Goal: Task Accomplishment & Management: Use online tool/utility

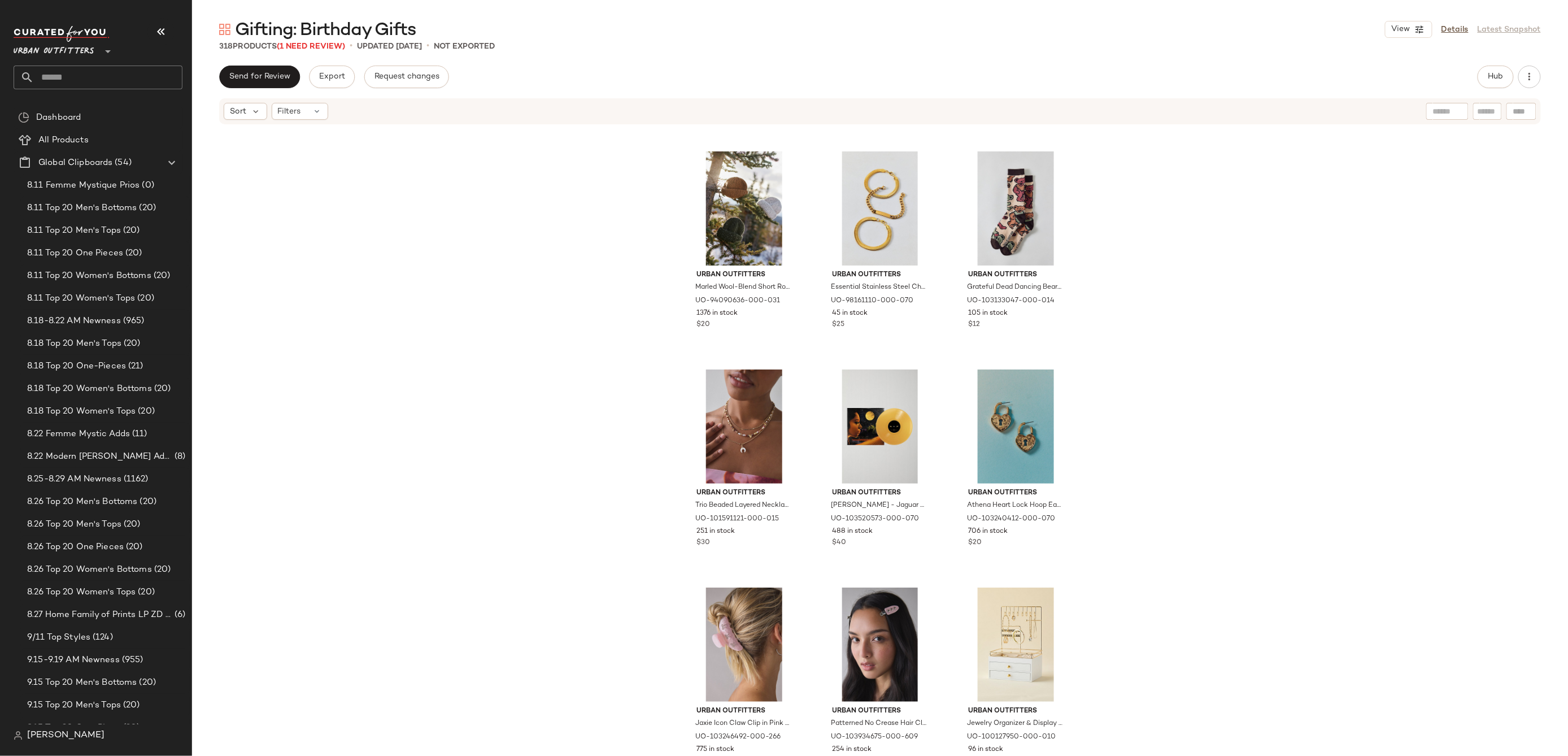
scroll to position [6099, 0]
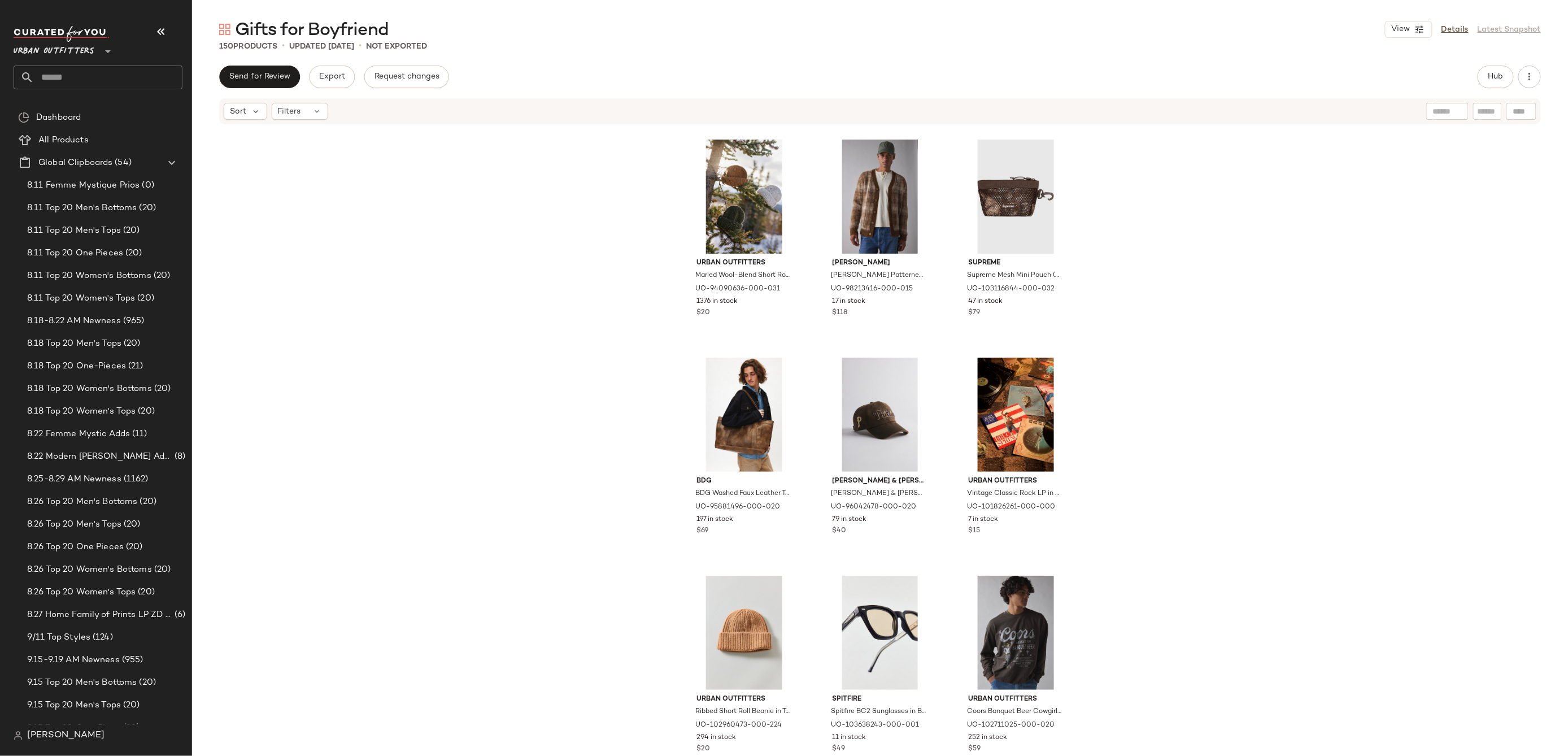
scroll to position [2144, 0]
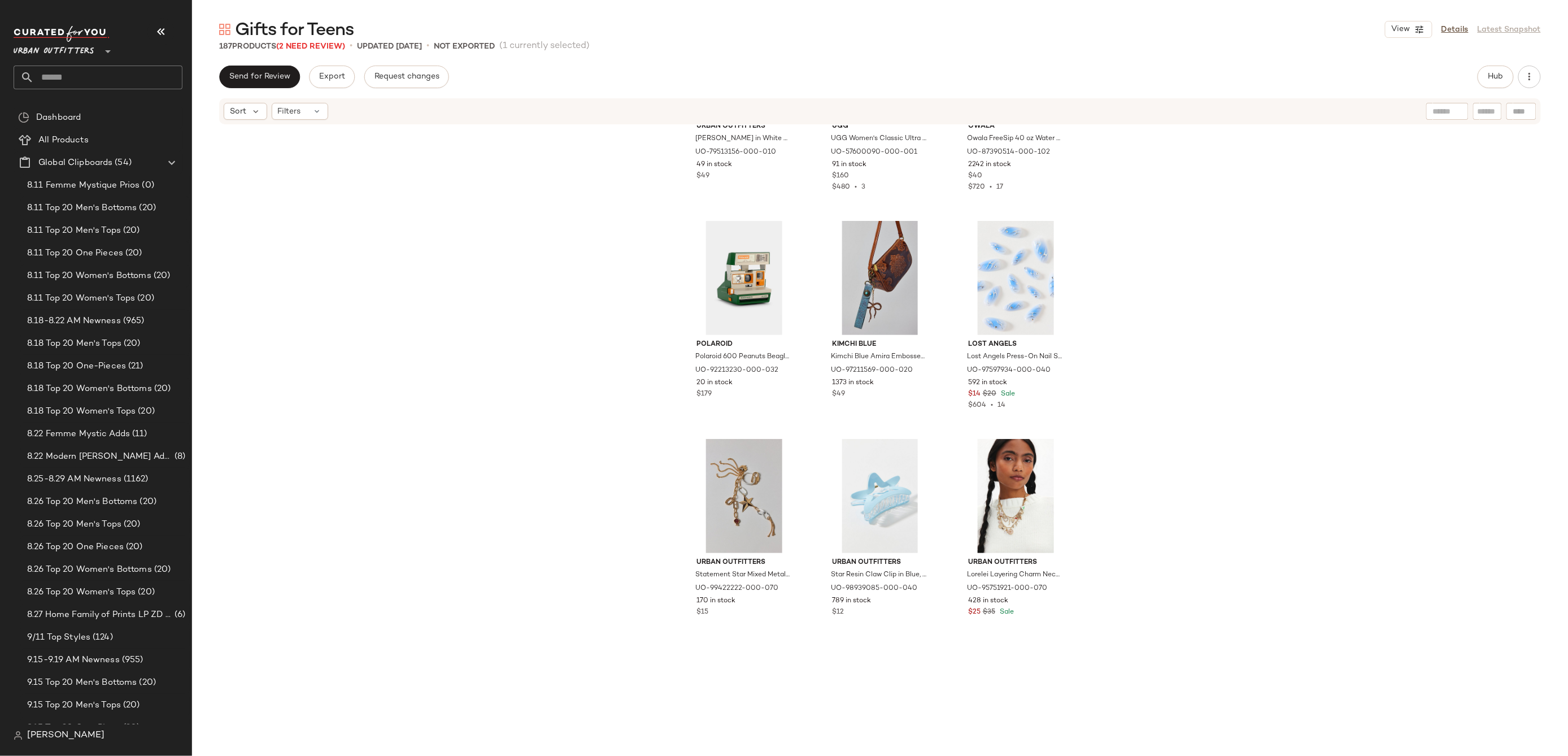
scroll to position [13119, 0]
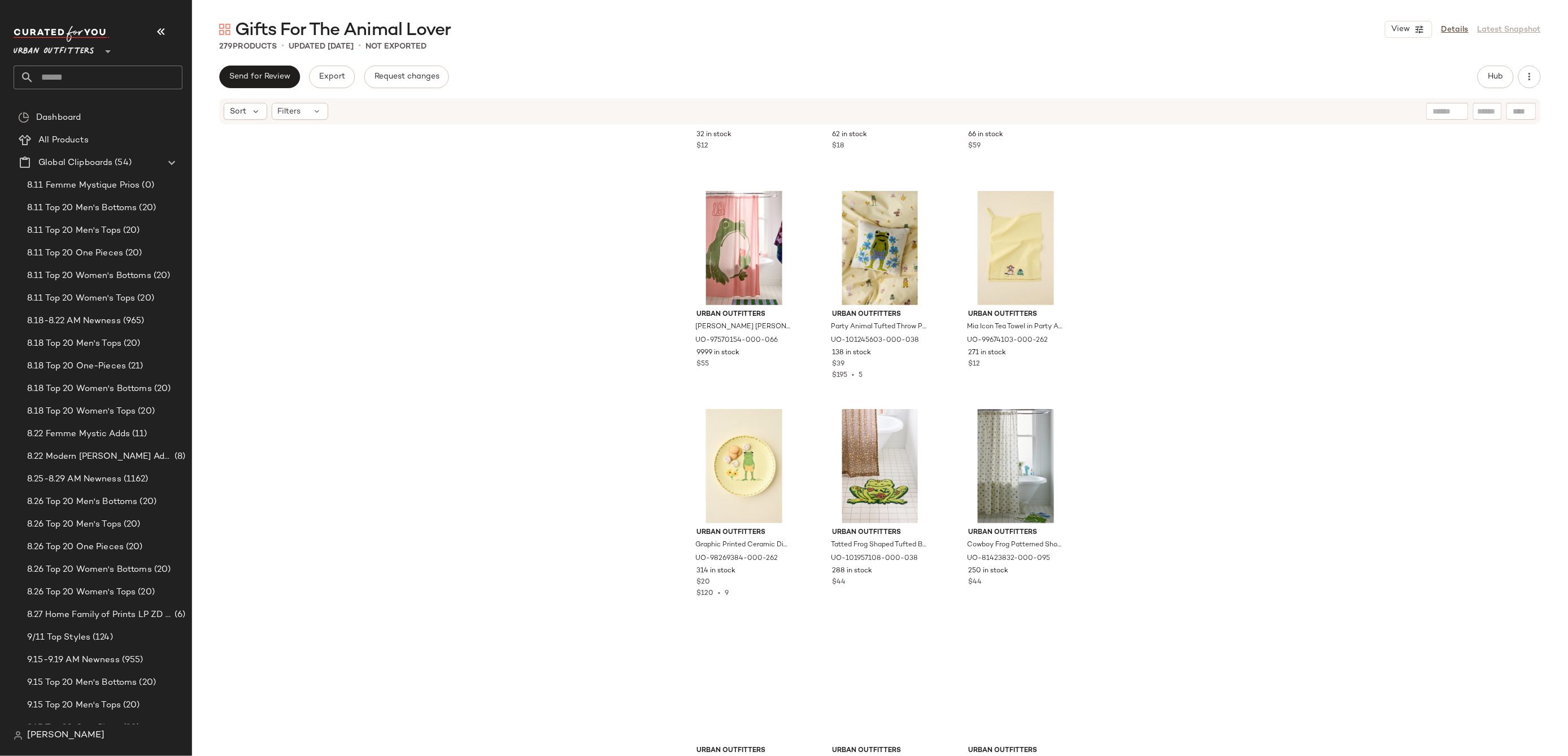
scroll to position [1696, 0]
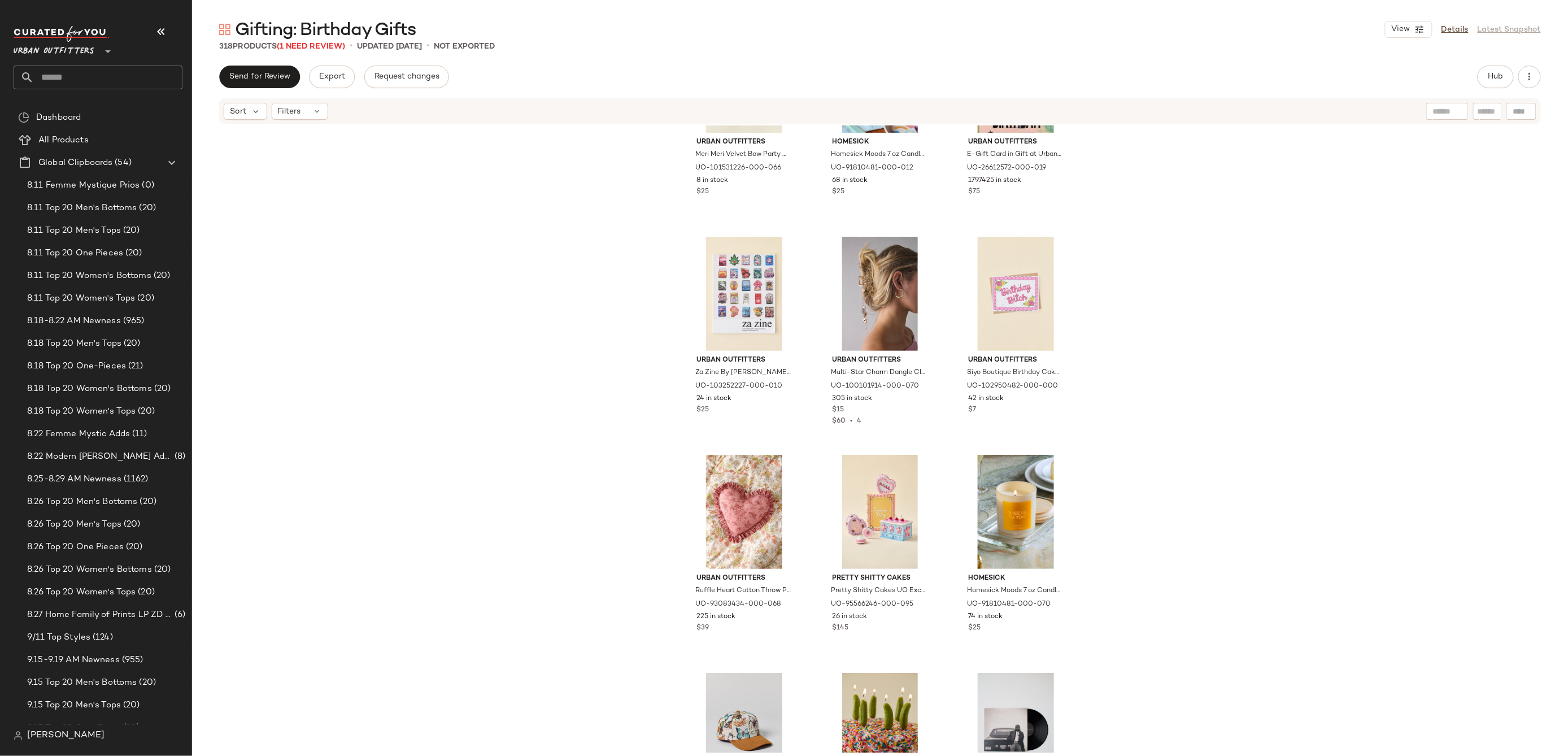
scroll to position [232, 0]
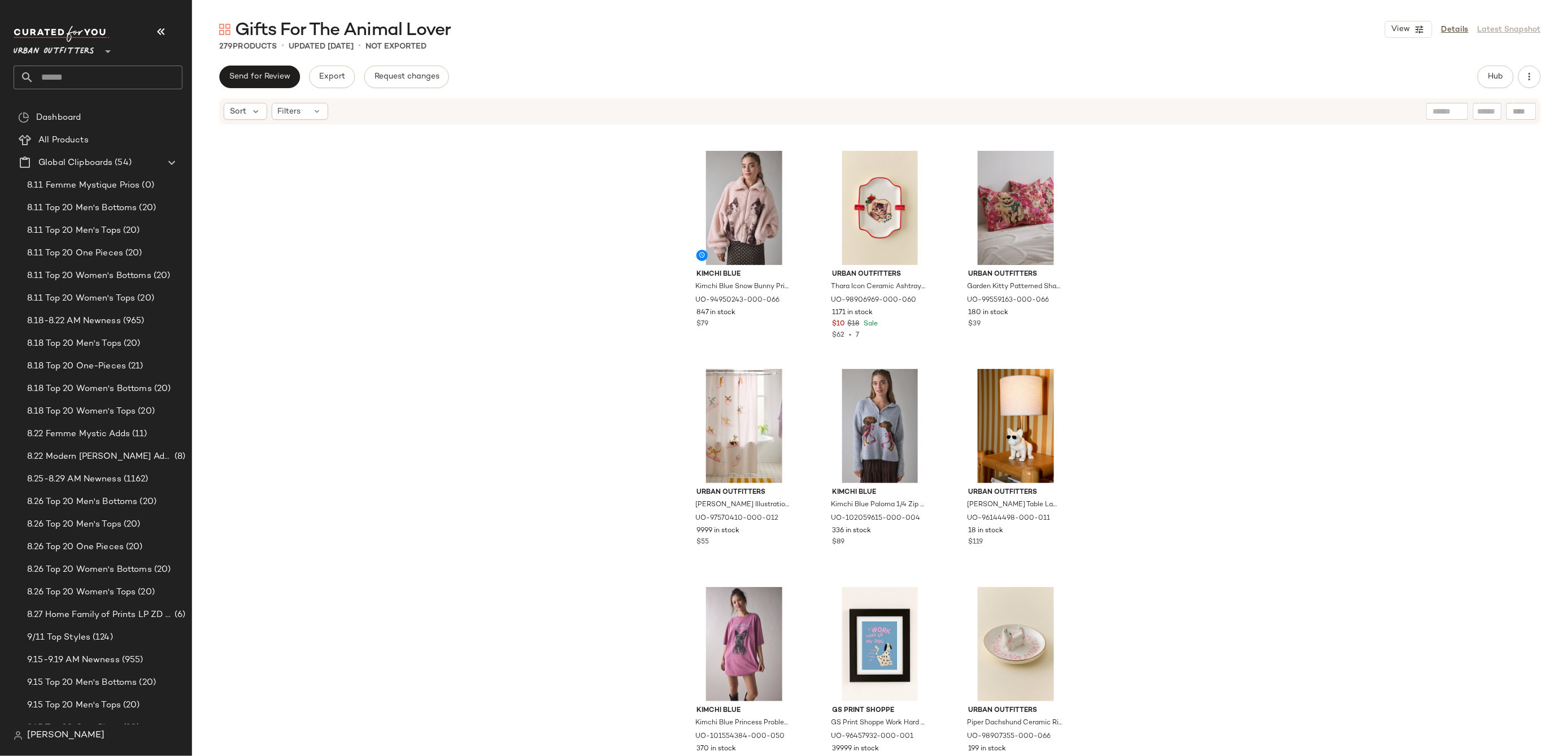
scroll to position [198, 0]
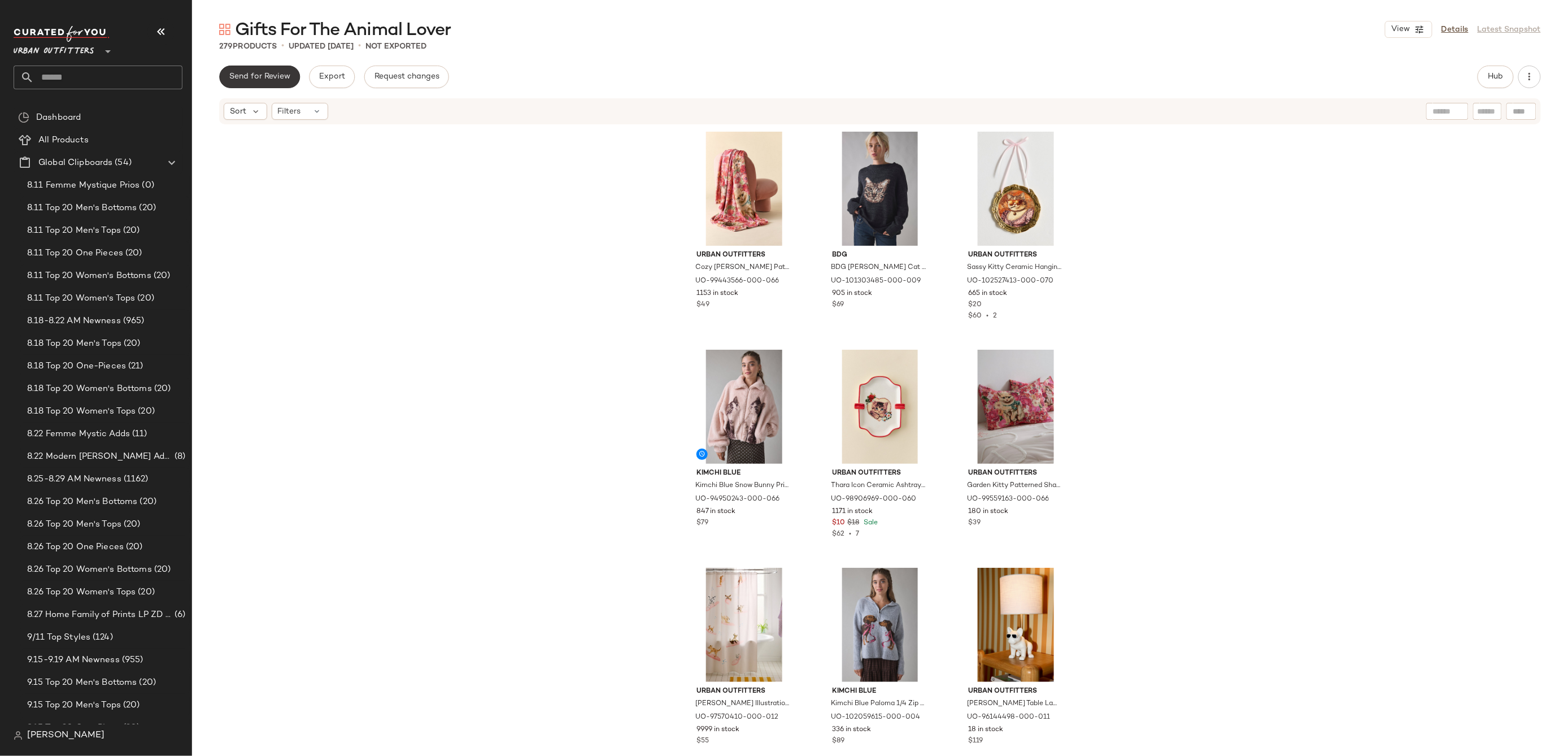
click at [274, 81] on button "Send for Review" at bounding box center [259, 76] width 81 height 23
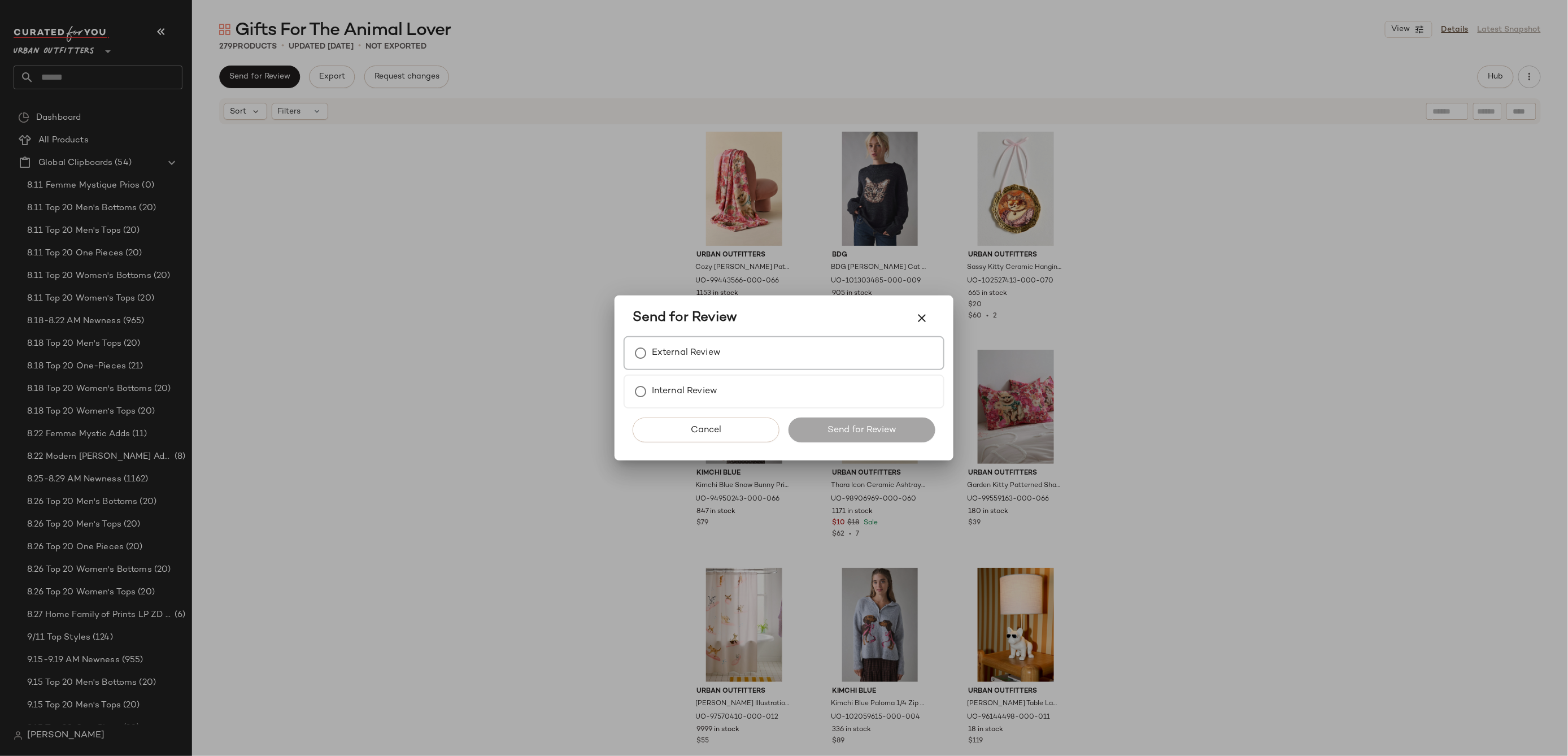
click at [778, 358] on div "External Review" at bounding box center [784, 353] width 321 height 34
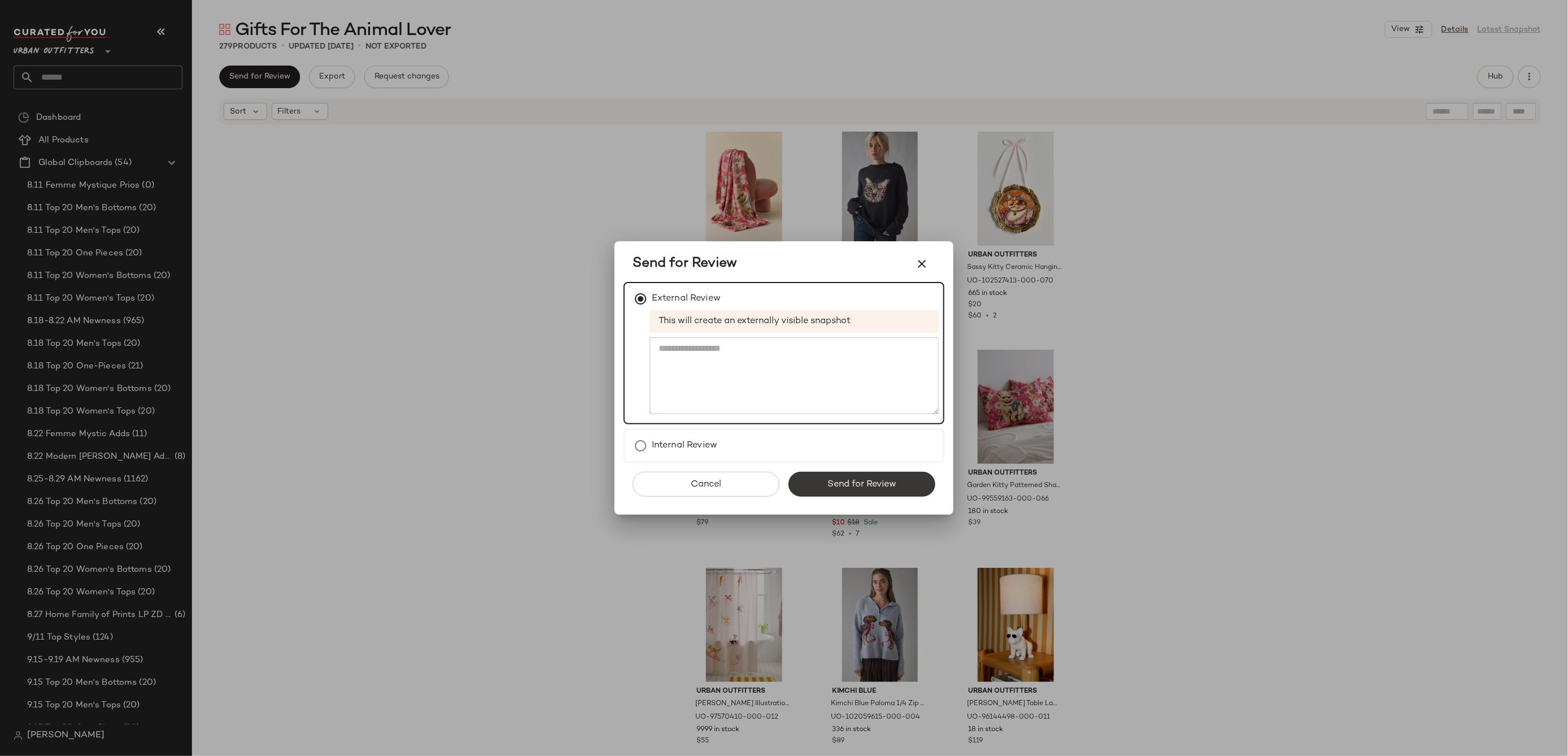
click at [854, 484] on span "Send for Review" at bounding box center [862, 484] width 70 height 11
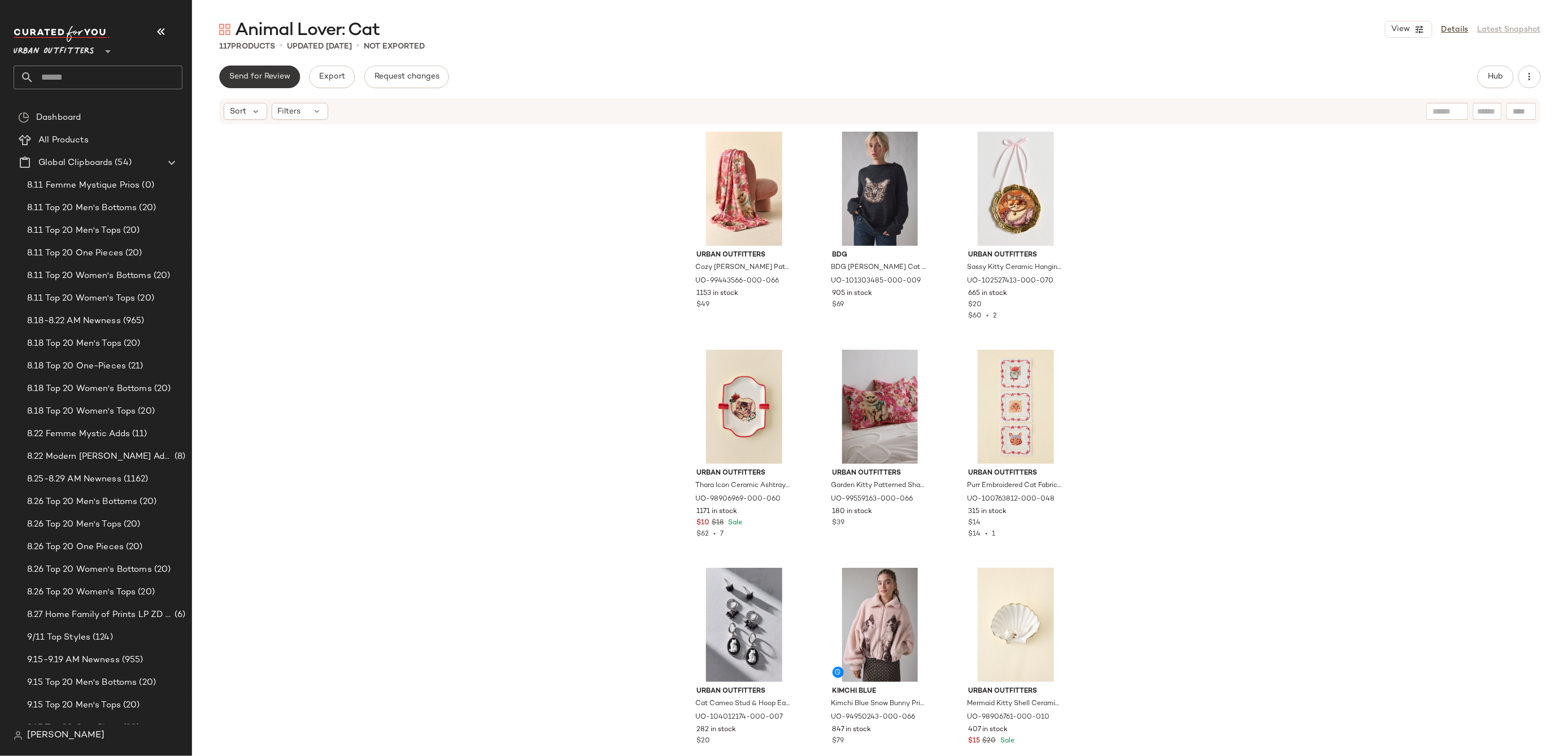
click at [274, 81] on span "Send for Review" at bounding box center [259, 77] width 62 height 9
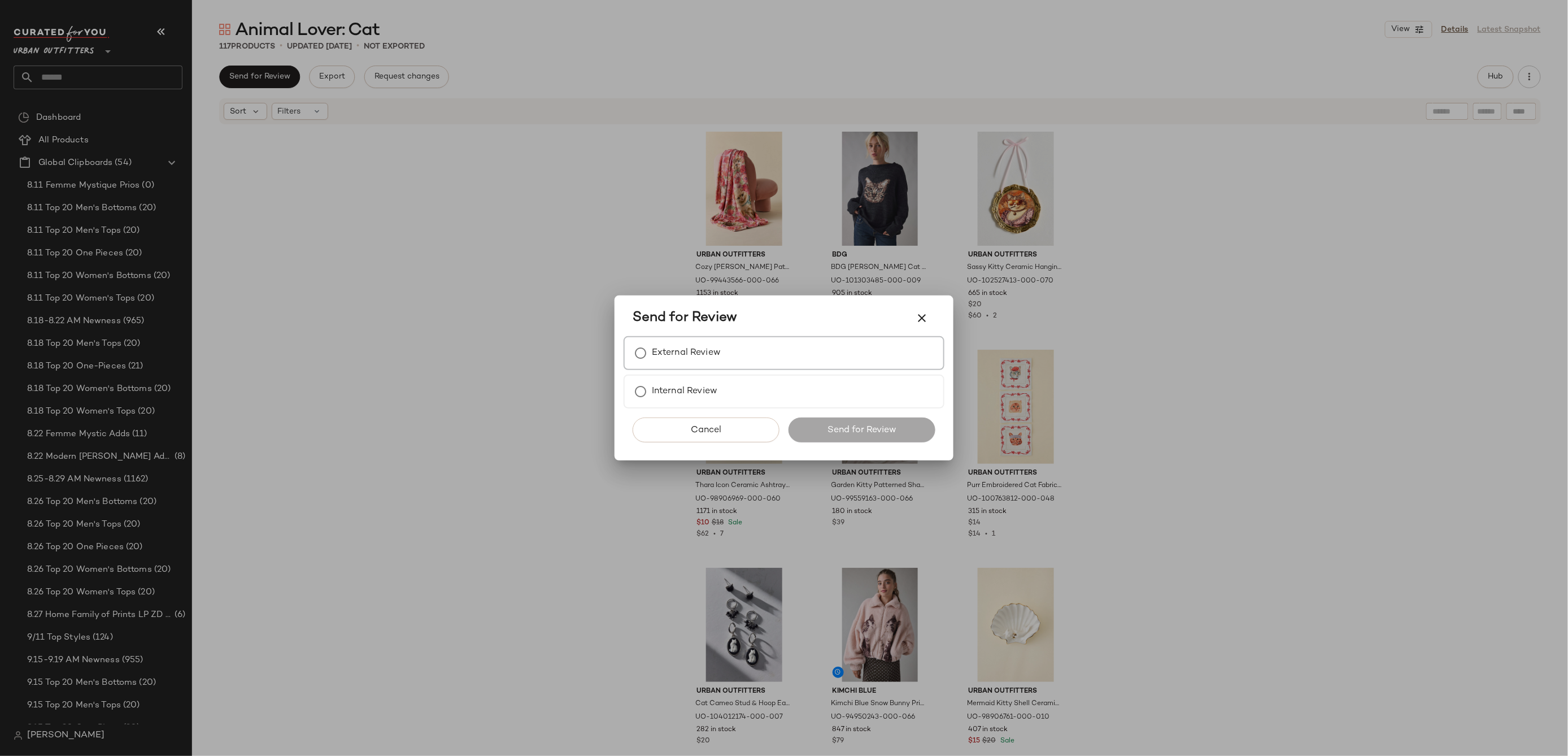
click at [723, 353] on div "External Review" at bounding box center [784, 353] width 321 height 34
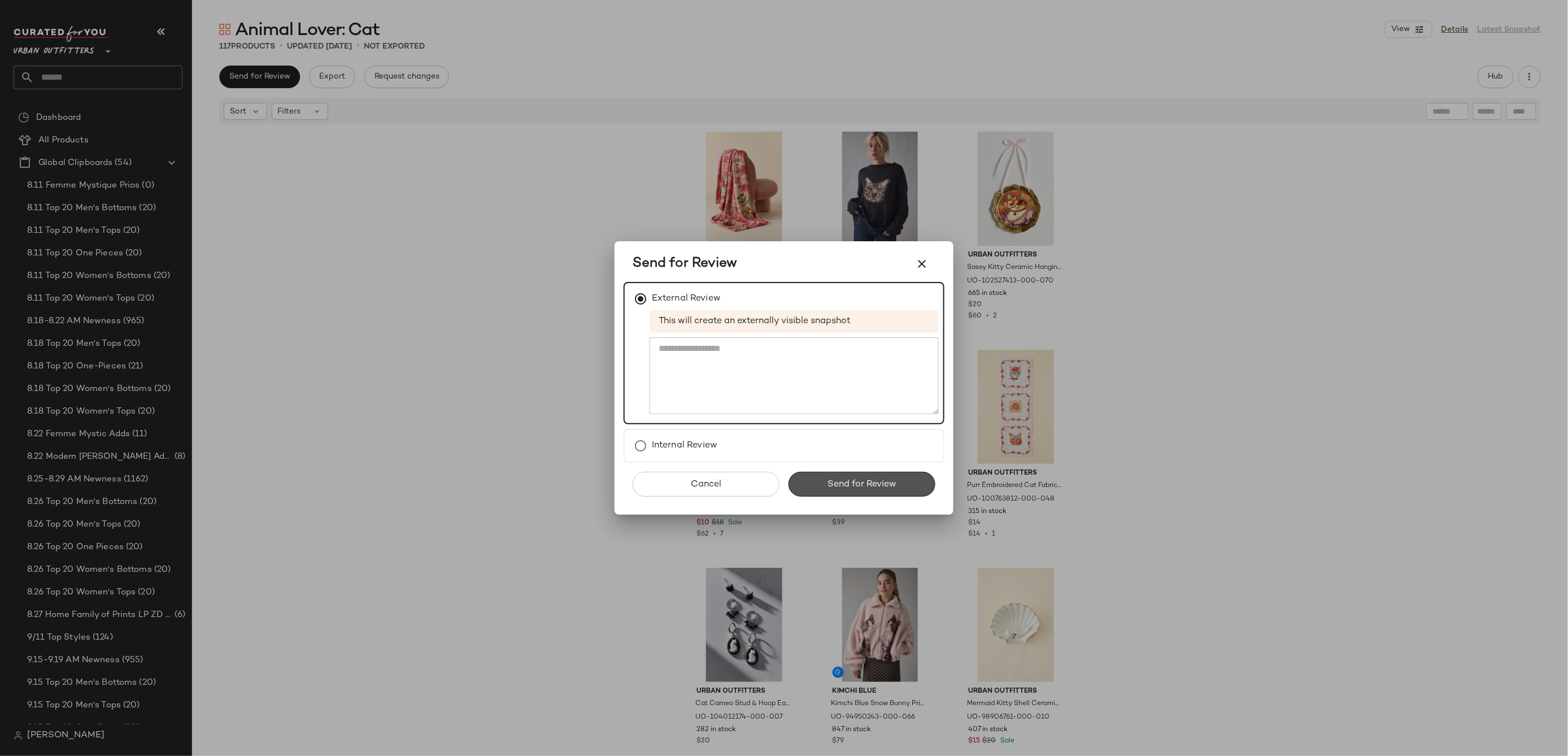
click at [843, 492] on button "Send for Review" at bounding box center [862, 484] width 147 height 25
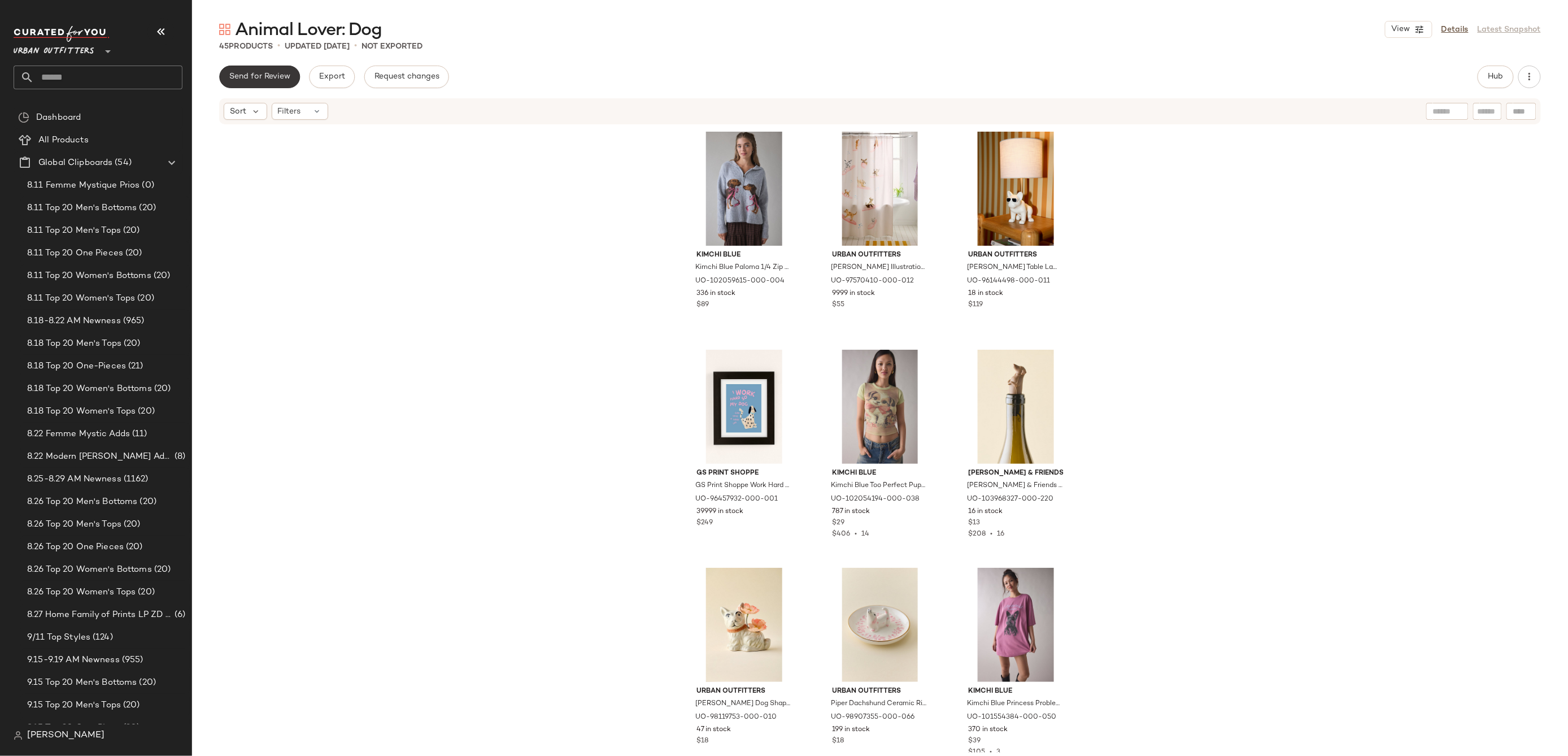
click at [277, 83] on button "Send for Review" at bounding box center [259, 76] width 81 height 23
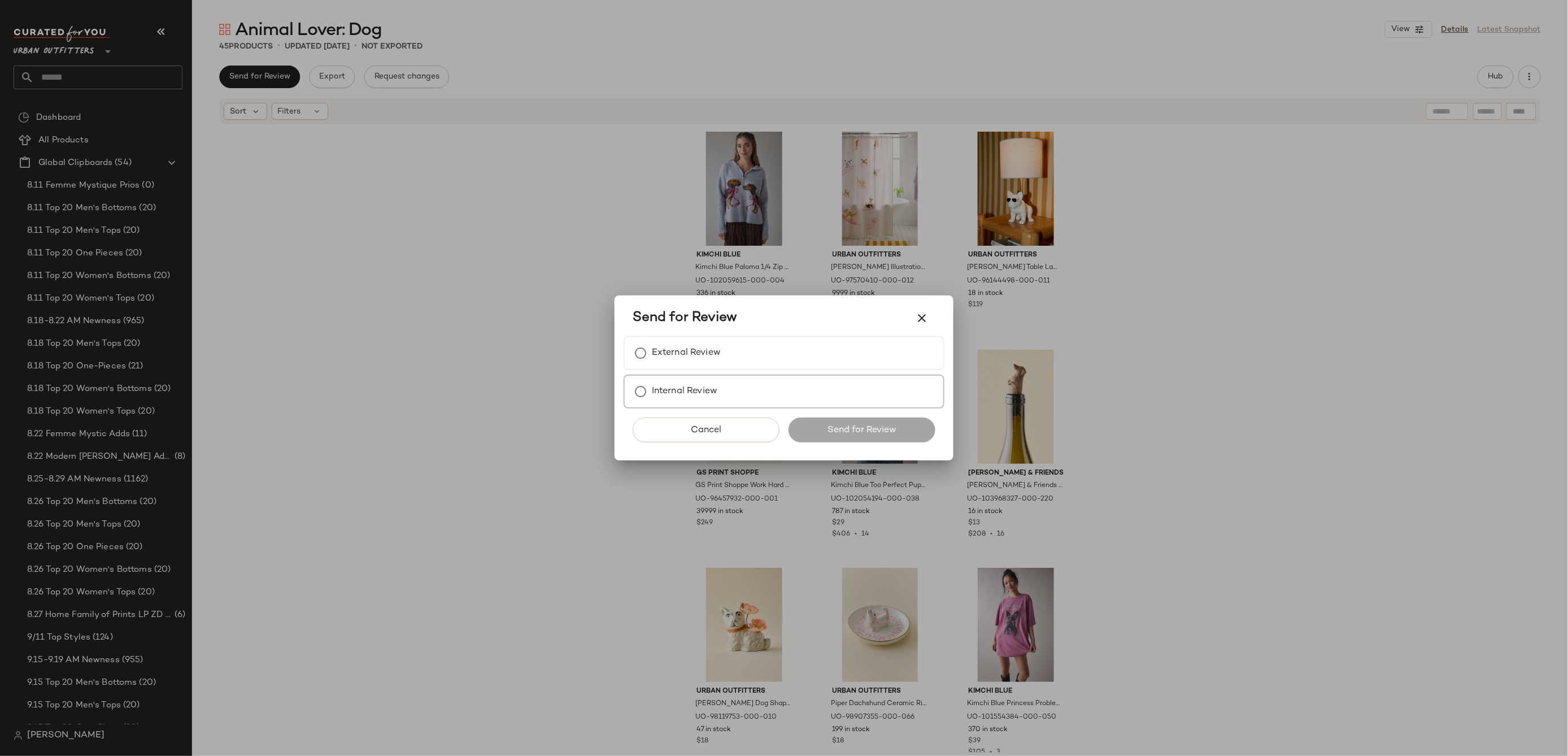
drag, startPoint x: 759, startPoint y: 386, endPoint x: 762, endPoint y: 367, distance: 19.2
click at [760, 382] on div "Internal Review" at bounding box center [784, 392] width 321 height 34
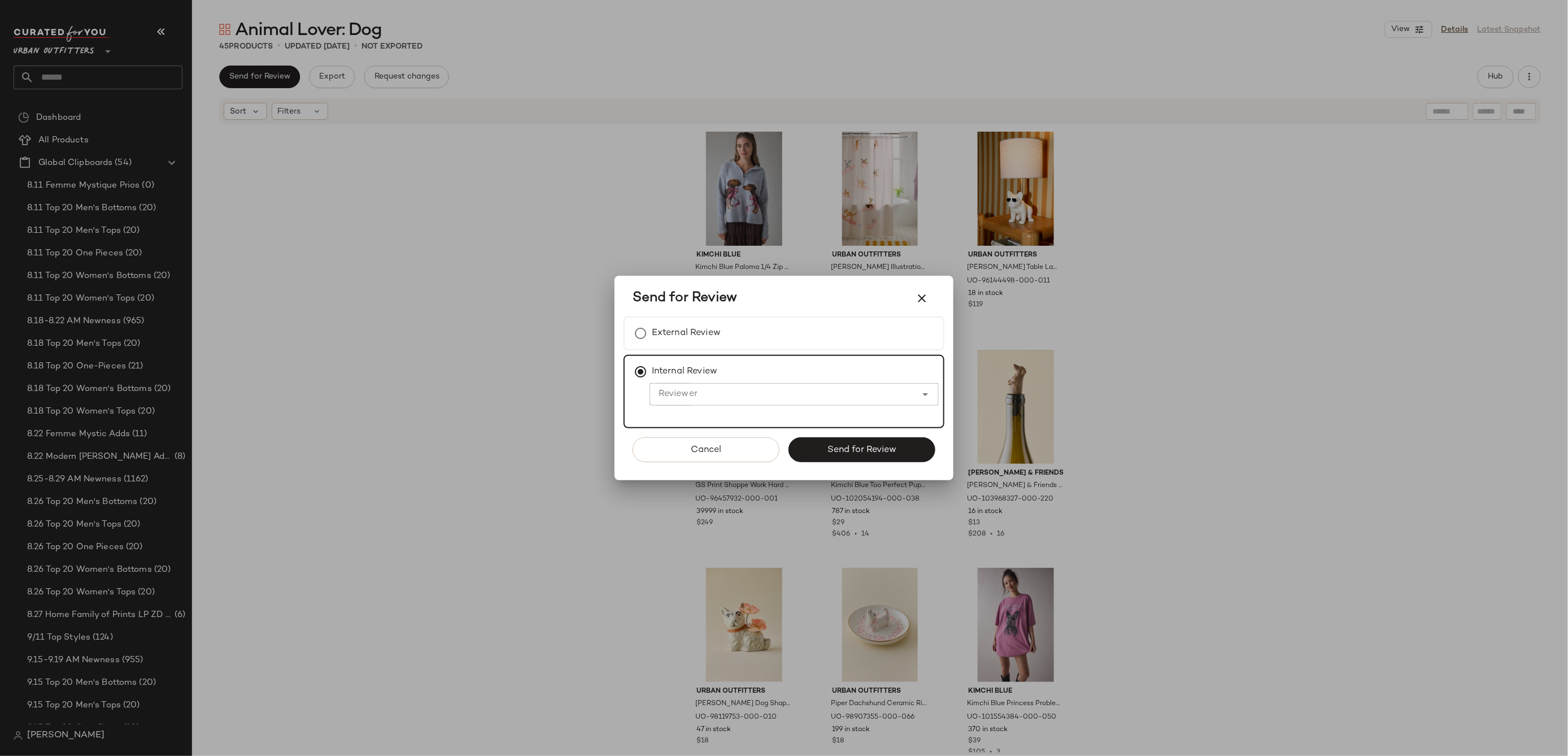
click at [764, 352] on div "External Review Internal Review Reviewer Reviewer" at bounding box center [784, 372] width 321 height 112
click at [765, 341] on div "External Review" at bounding box center [784, 334] width 321 height 34
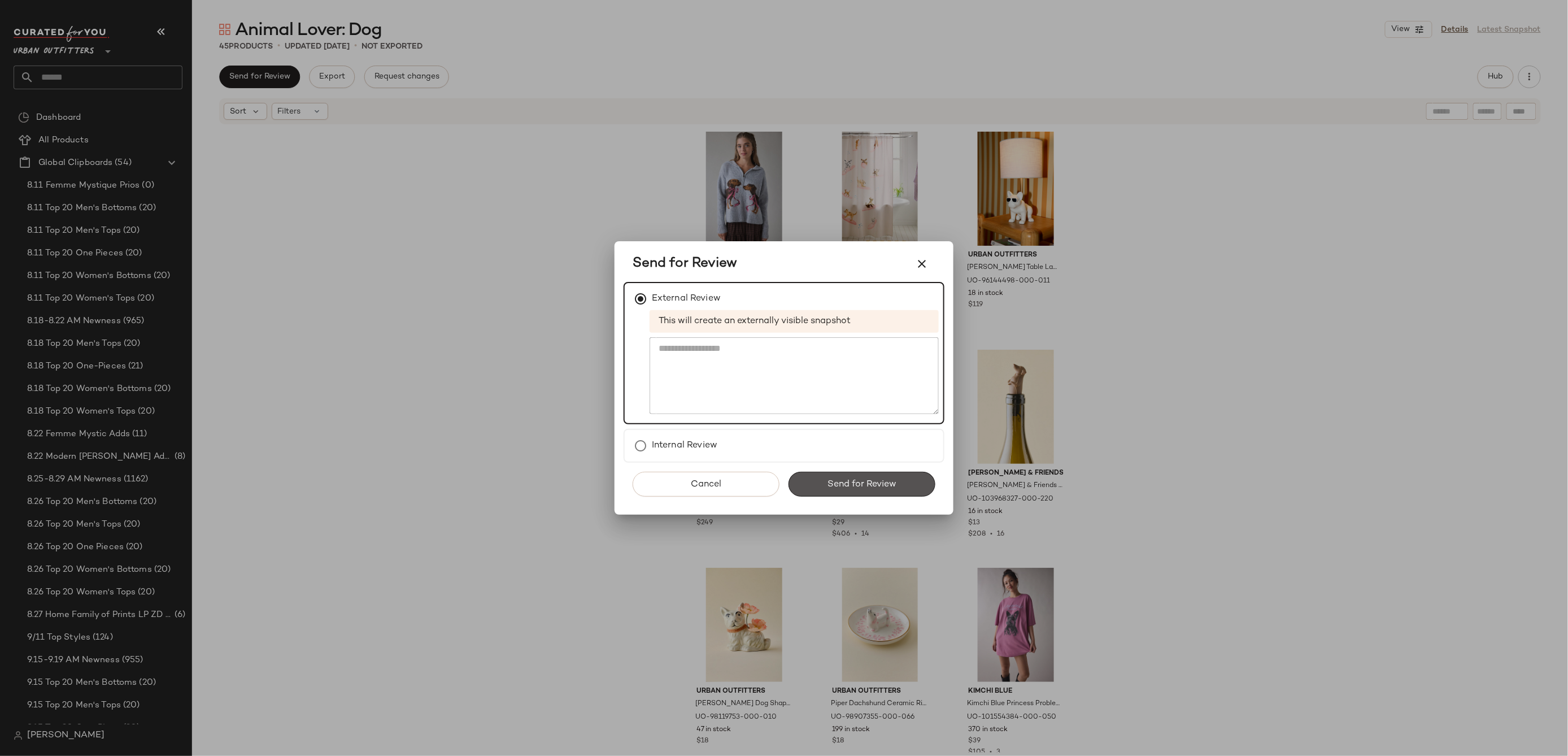
click at [856, 484] on span "Send for Review" at bounding box center [862, 484] width 70 height 11
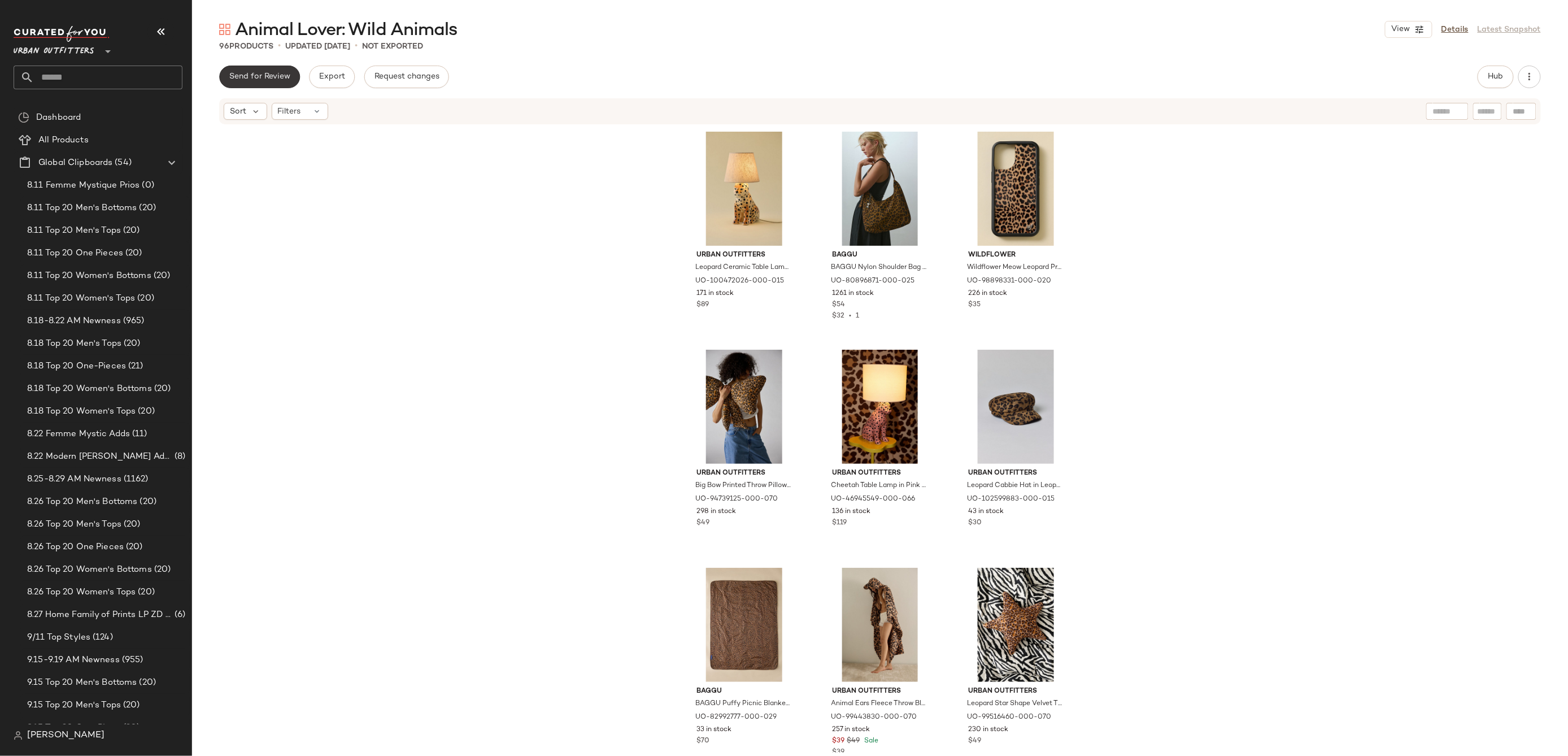
click at [240, 79] on span "Send for Review" at bounding box center [259, 77] width 62 height 9
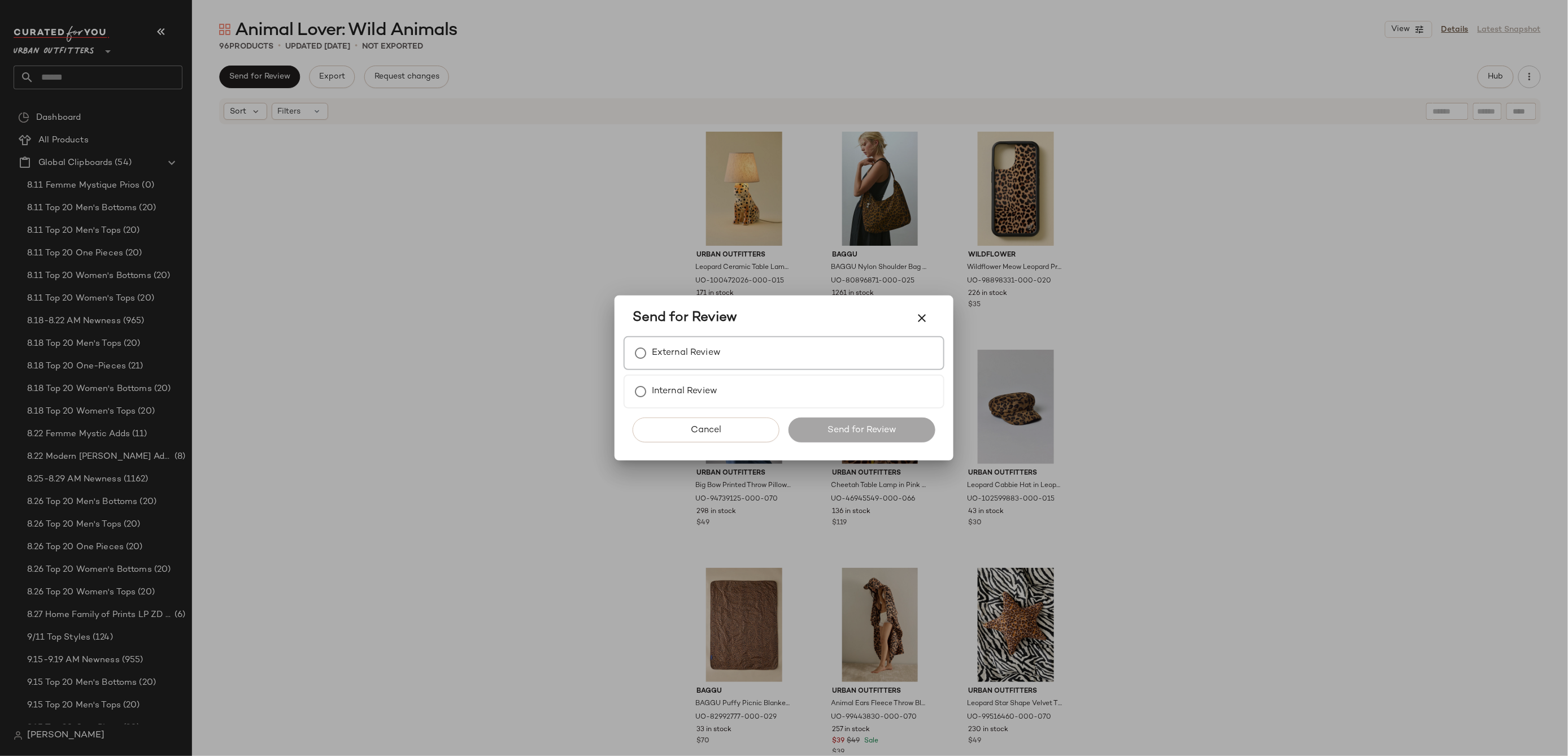
click at [723, 348] on div "External Review" at bounding box center [784, 353] width 321 height 34
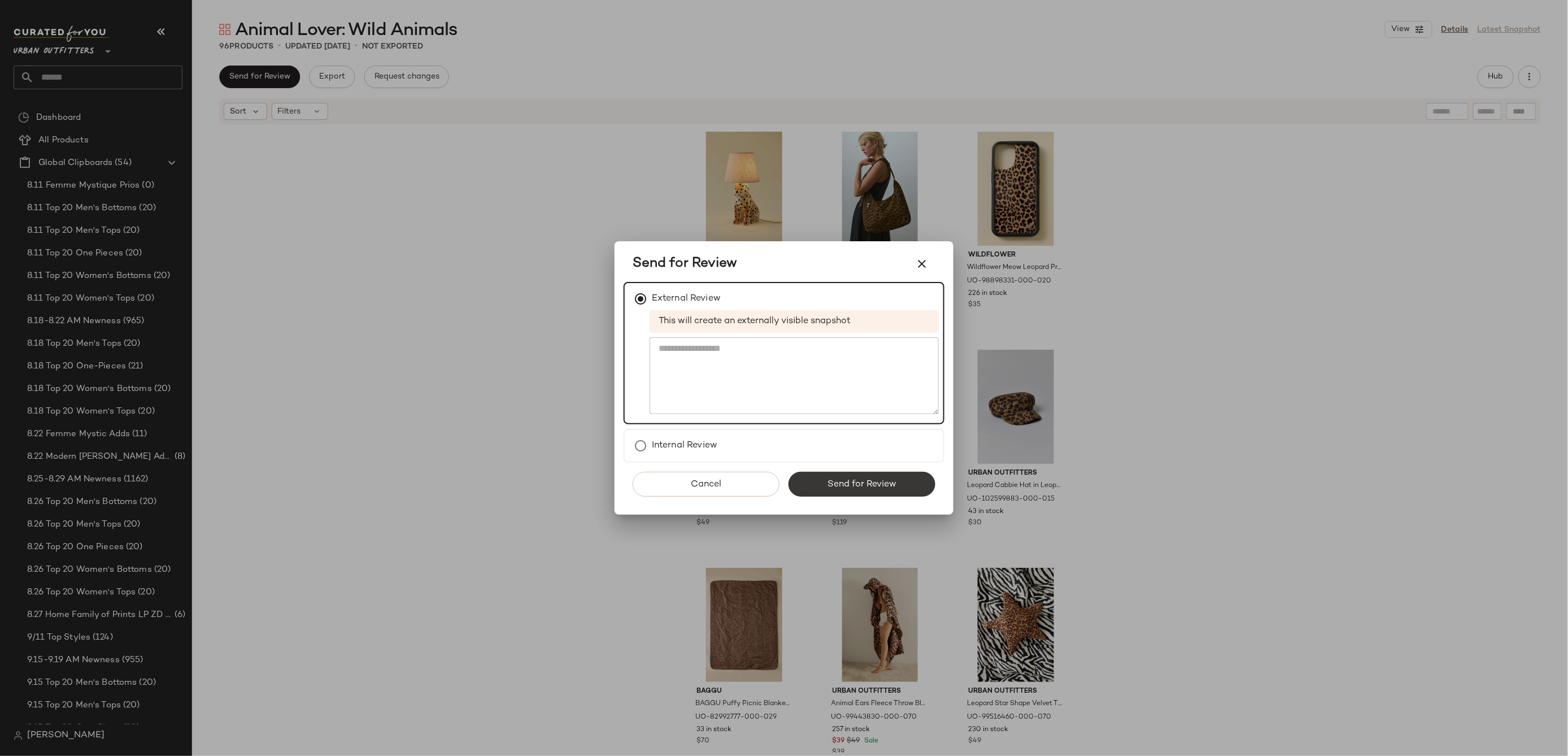
click at [851, 484] on span "Send for Review" at bounding box center [862, 484] width 70 height 11
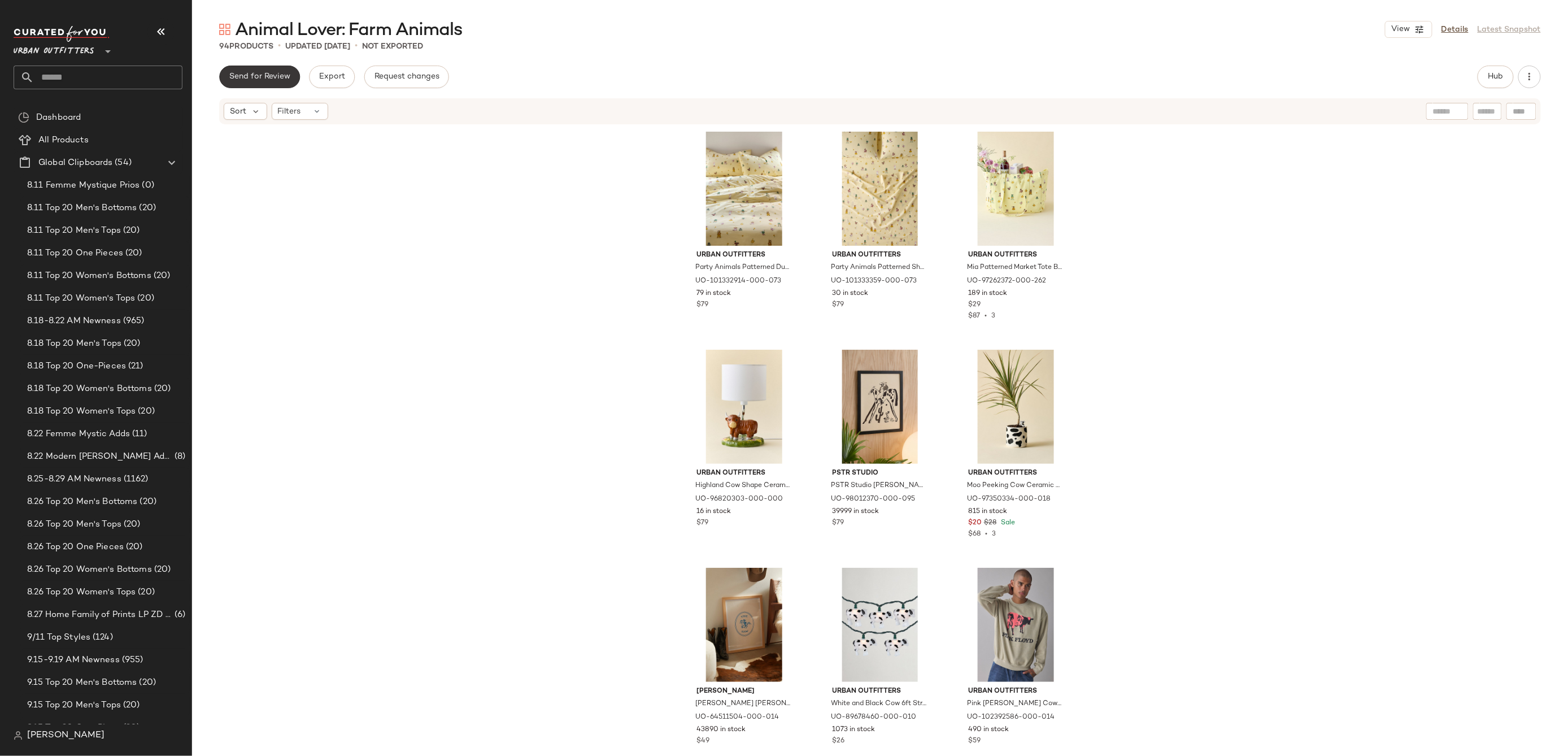
click at [250, 80] on span "Send for Review" at bounding box center [259, 77] width 62 height 9
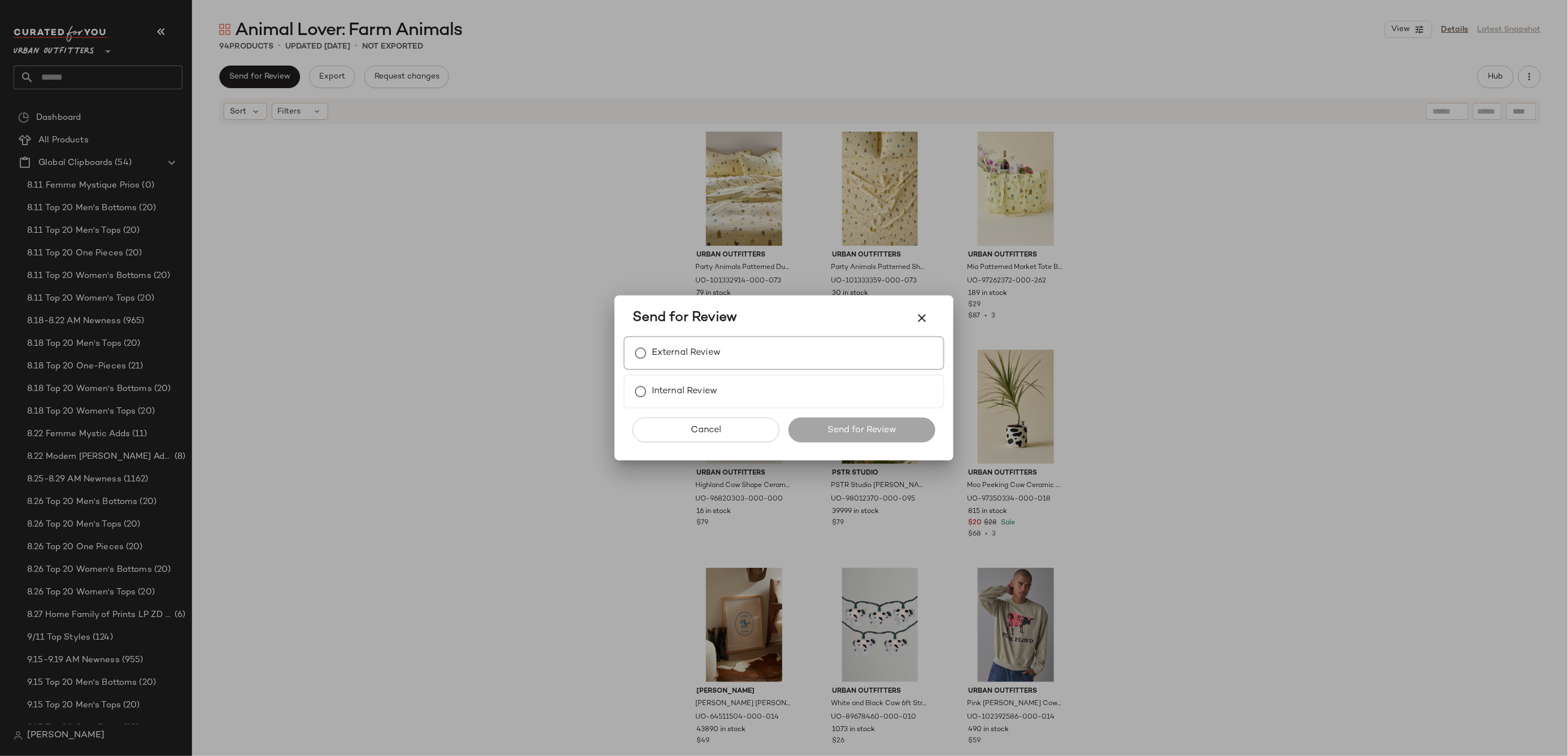
click at [706, 343] on label "External Review" at bounding box center [686, 353] width 69 height 23
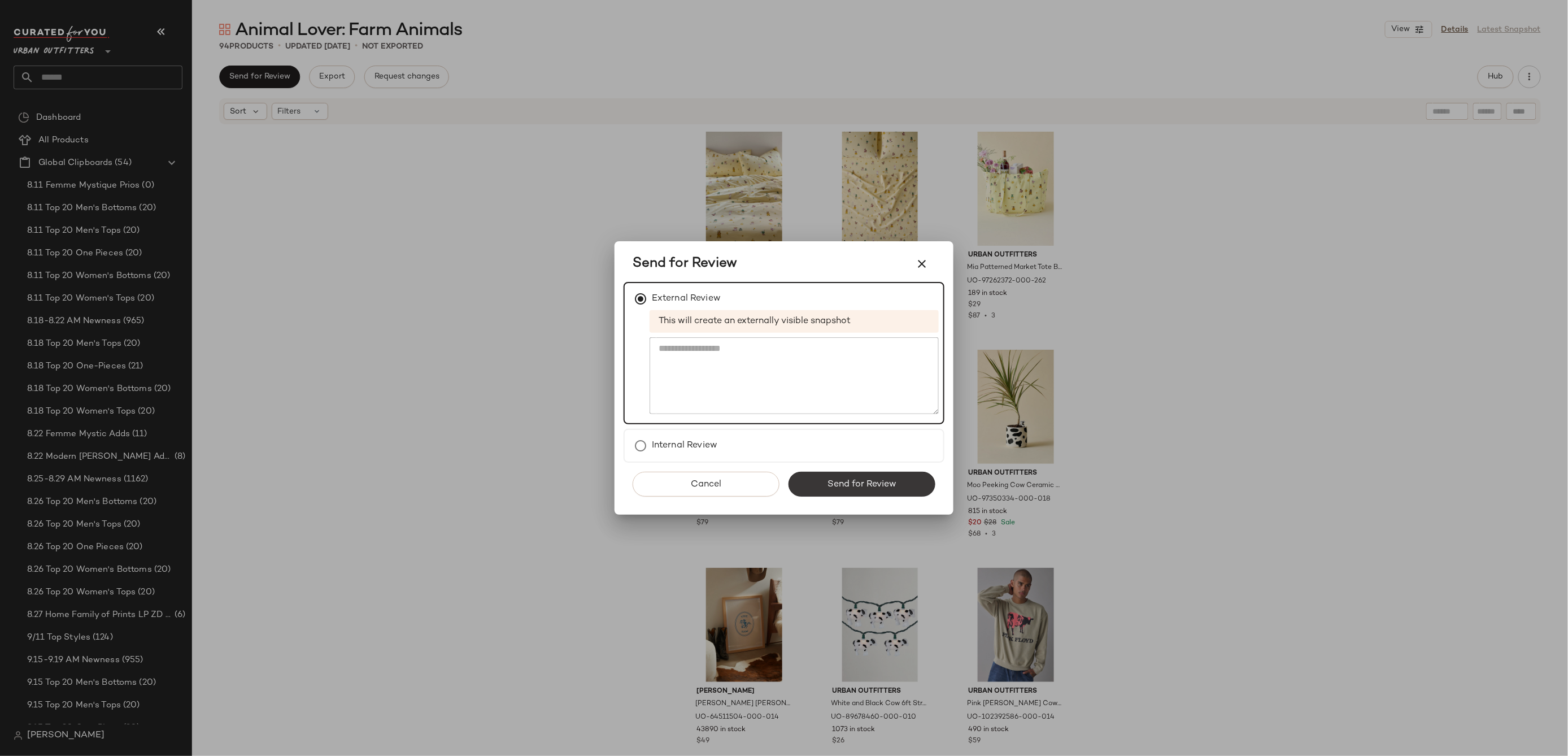
click at [853, 487] on span "Send for Review" at bounding box center [862, 484] width 70 height 11
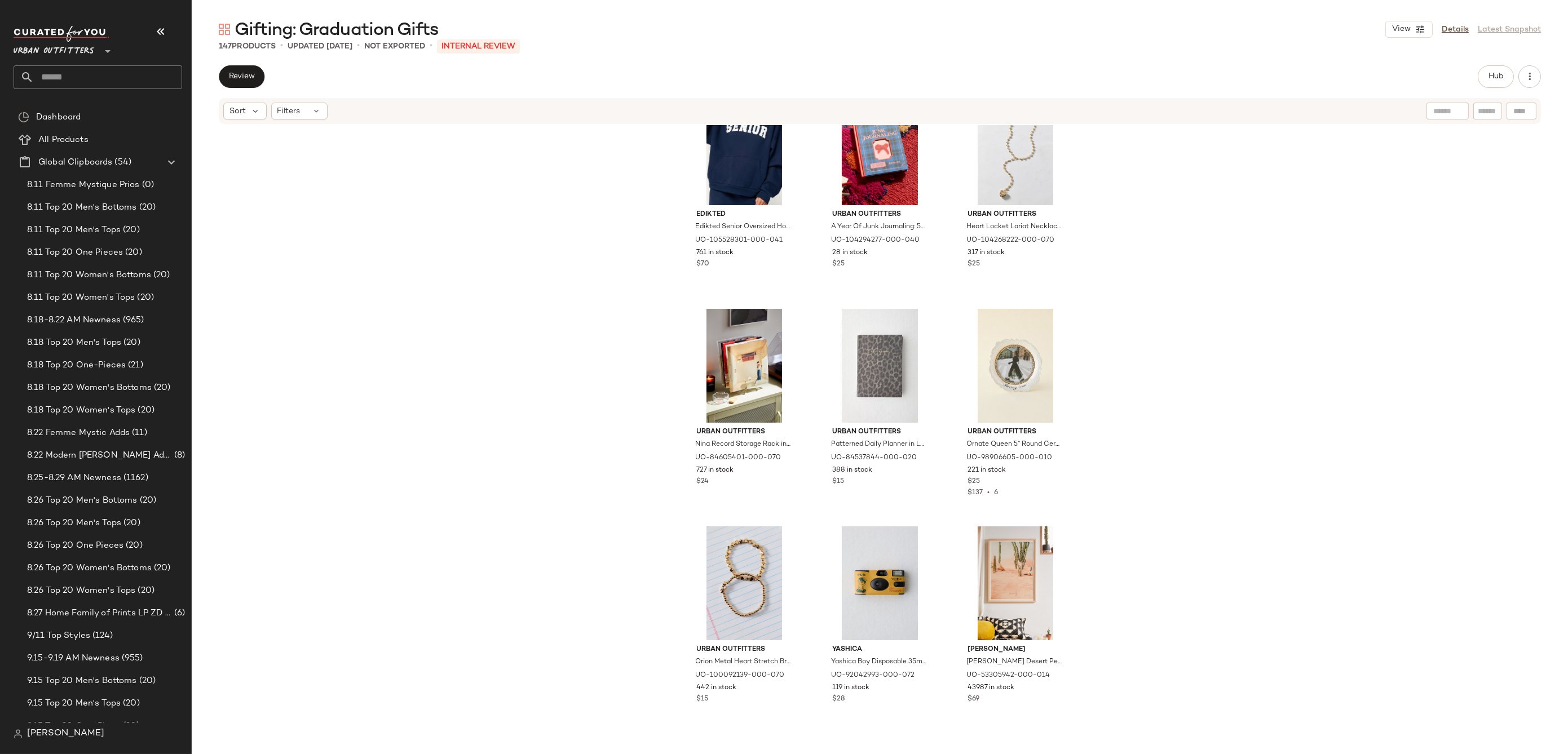
scroll to position [486, 0]
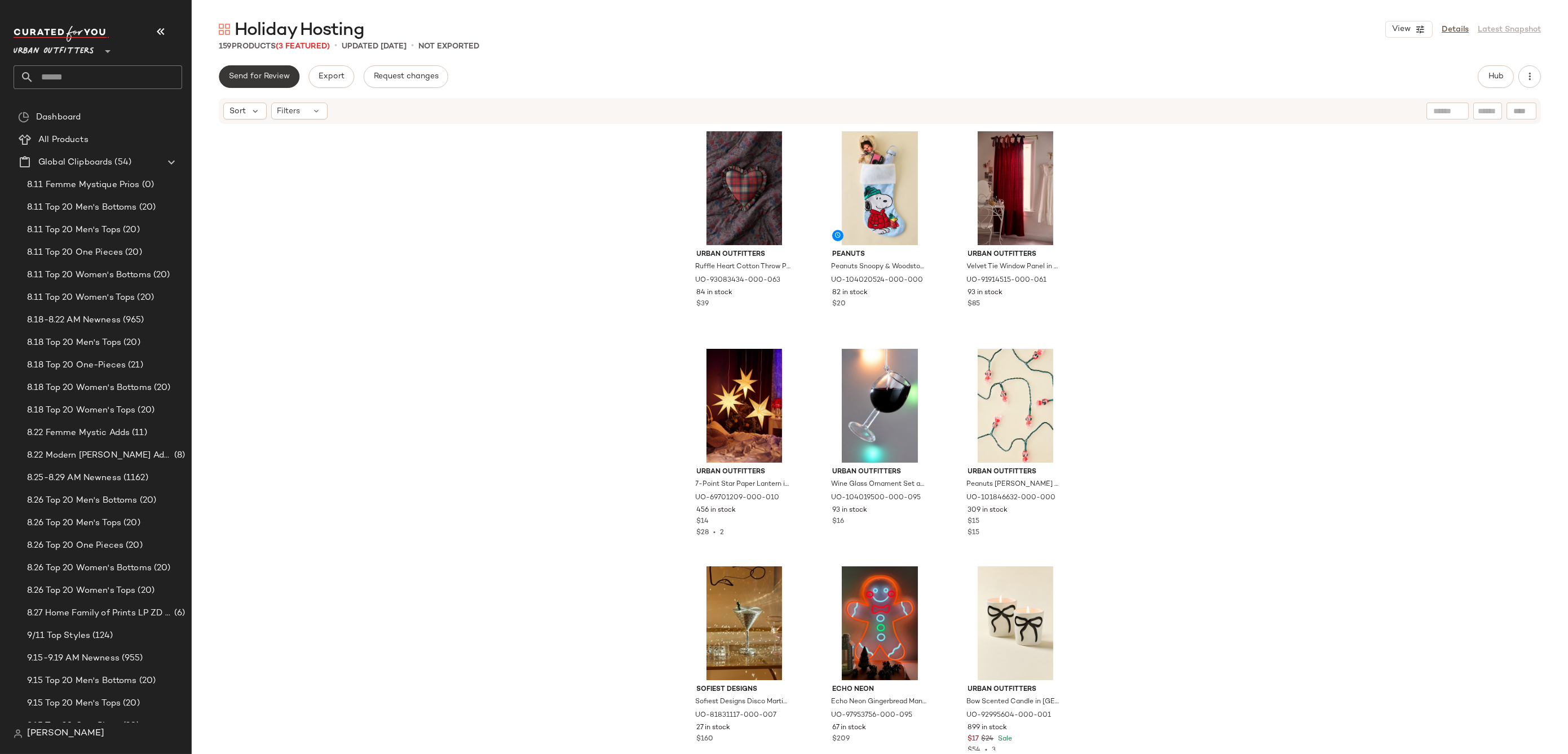
click at [257, 79] on span "Send for Review" at bounding box center [259, 77] width 61 height 9
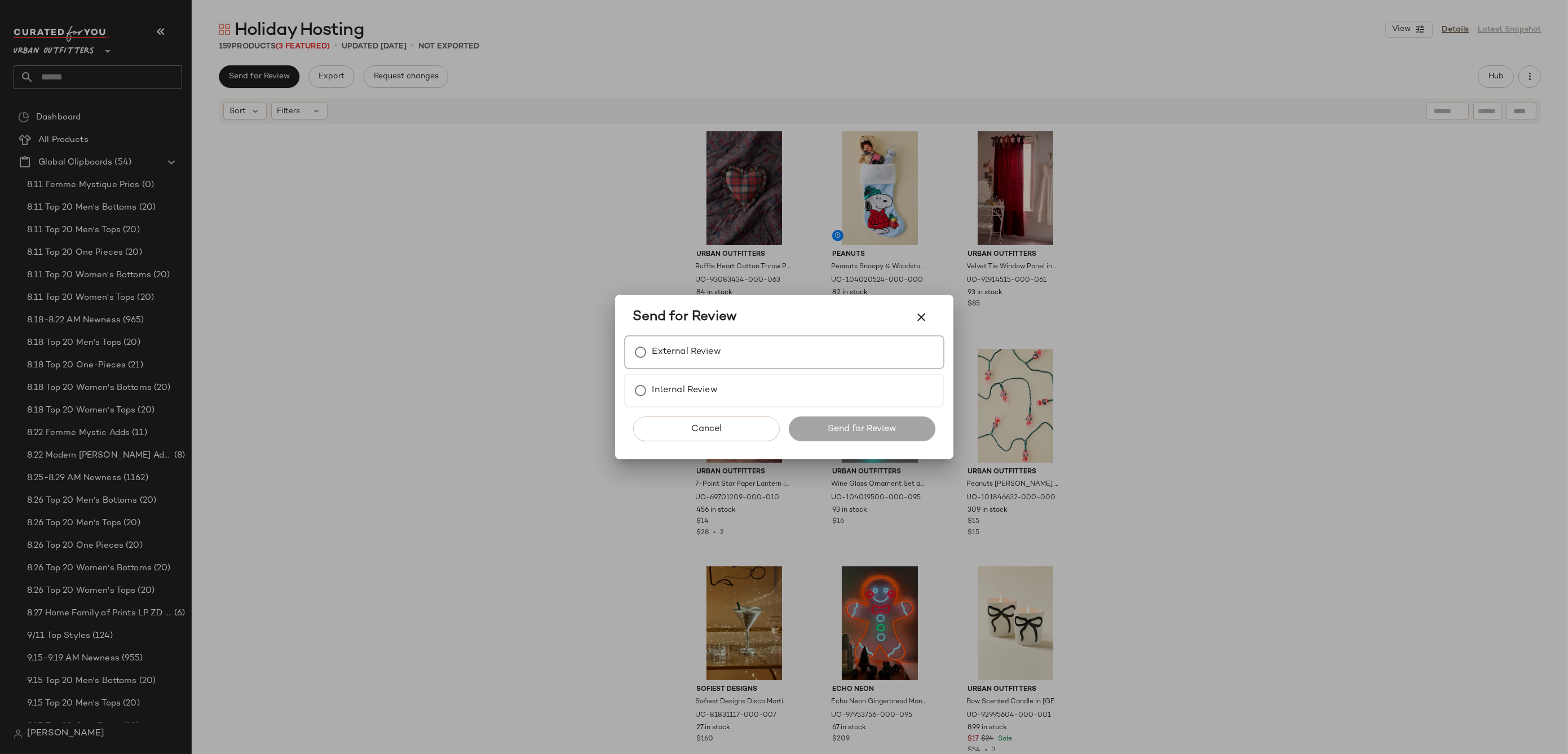
click at [701, 354] on label "External Review" at bounding box center [687, 352] width 69 height 23
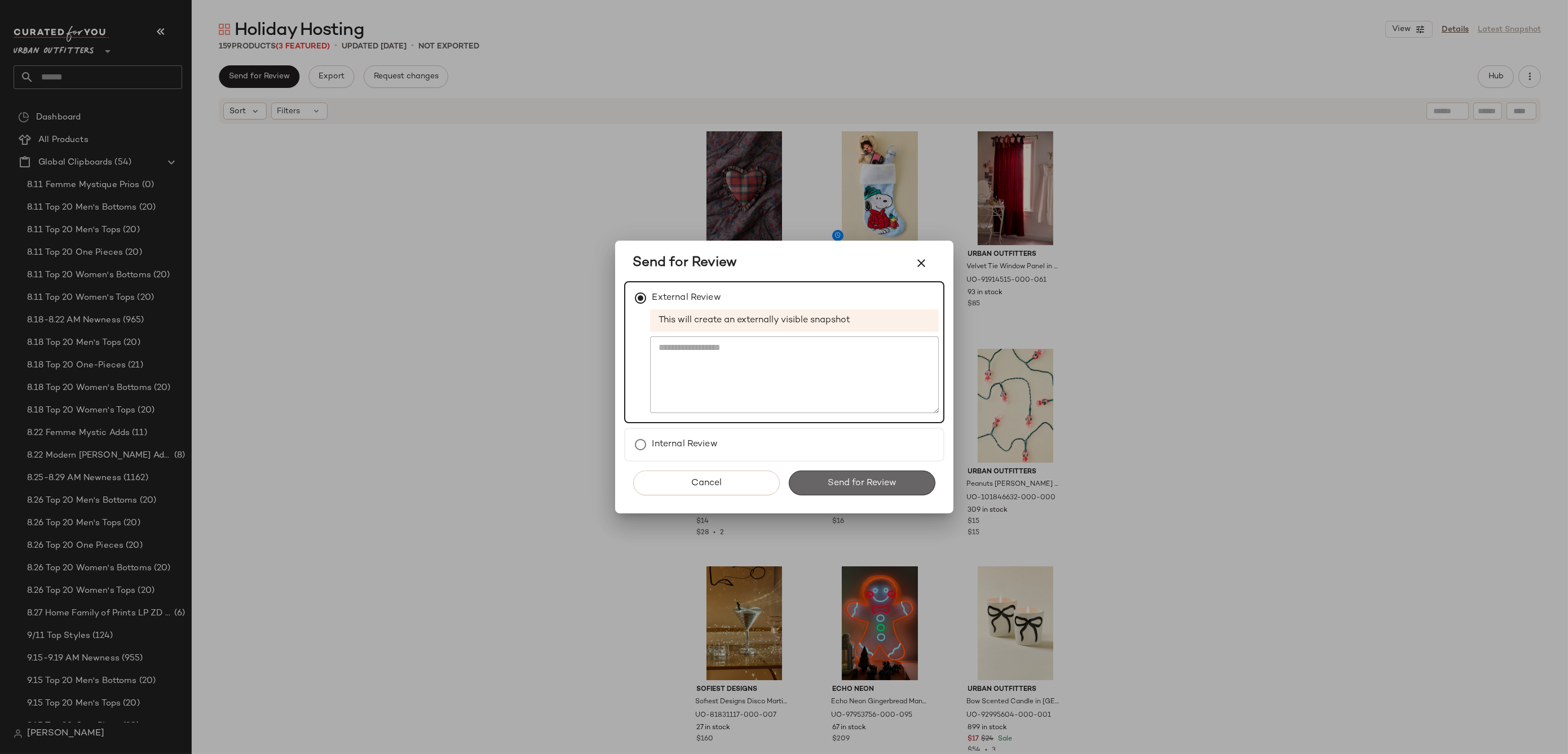
click at [841, 478] on span "Send for Review" at bounding box center [862, 483] width 69 height 11
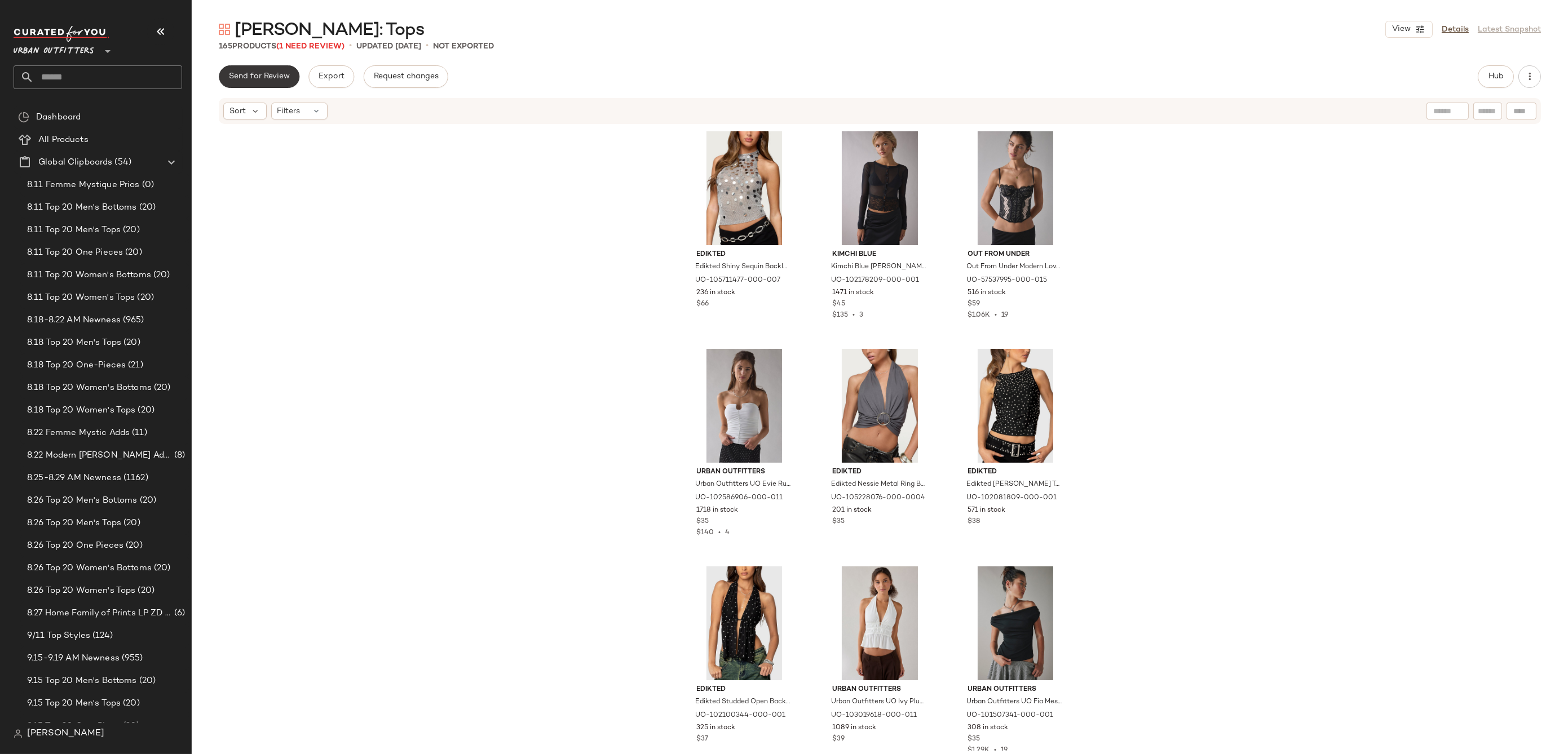
click at [253, 71] on button "Send for Review" at bounding box center [259, 76] width 80 height 23
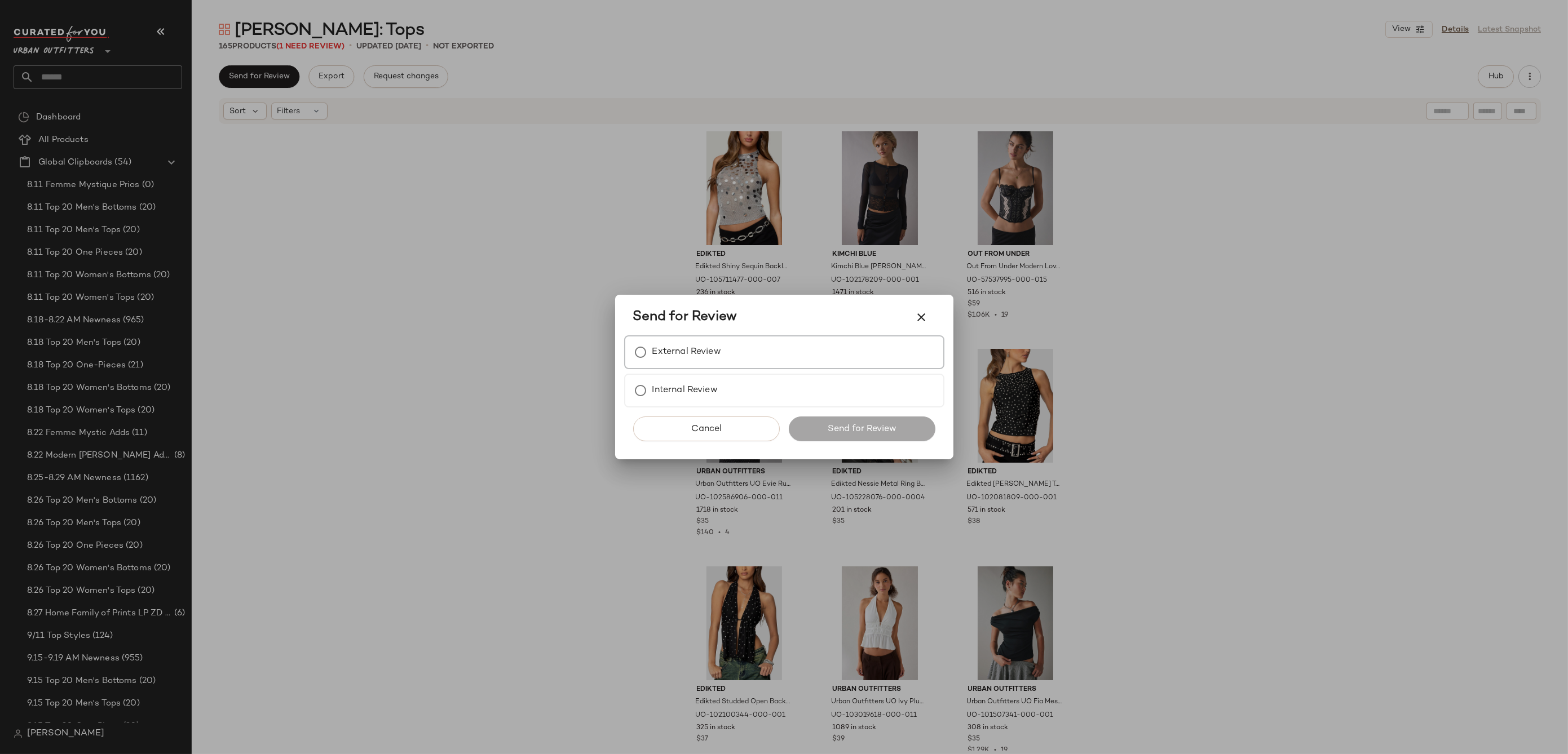
click at [697, 354] on label "External Review" at bounding box center [687, 352] width 69 height 23
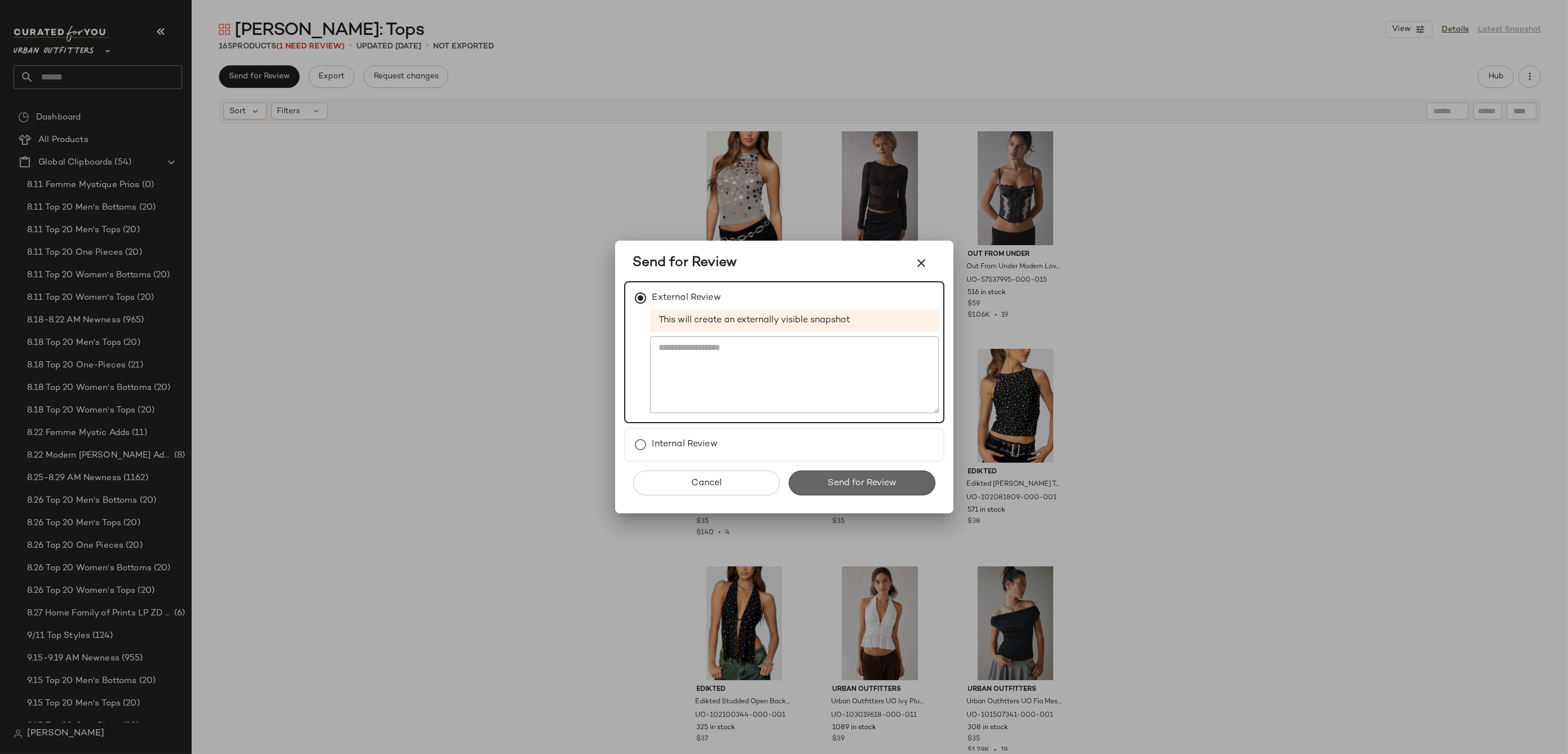
click at [846, 480] on span "Send for Review" at bounding box center [862, 483] width 69 height 11
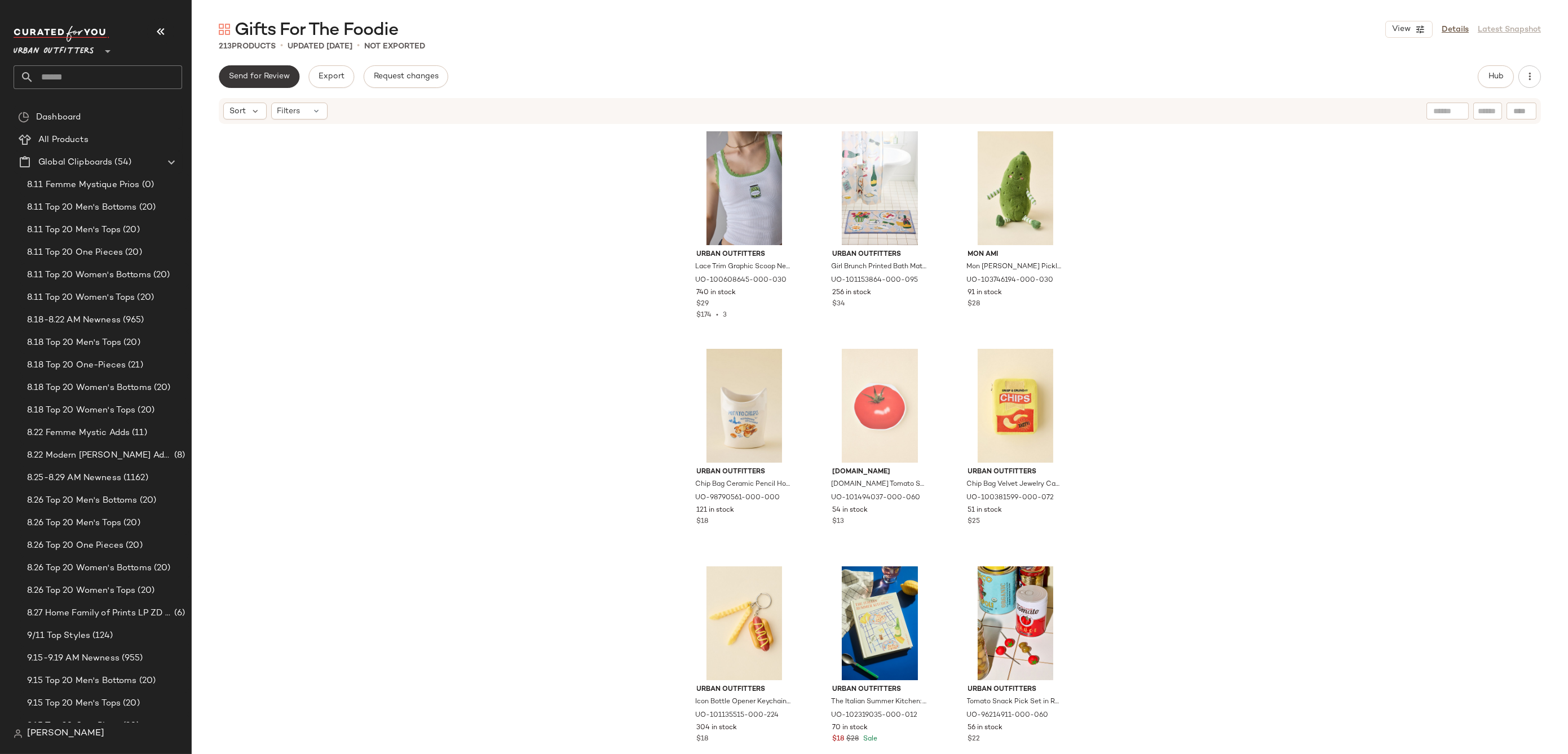
click at [289, 80] on button "Send for Review" at bounding box center [259, 76] width 80 height 23
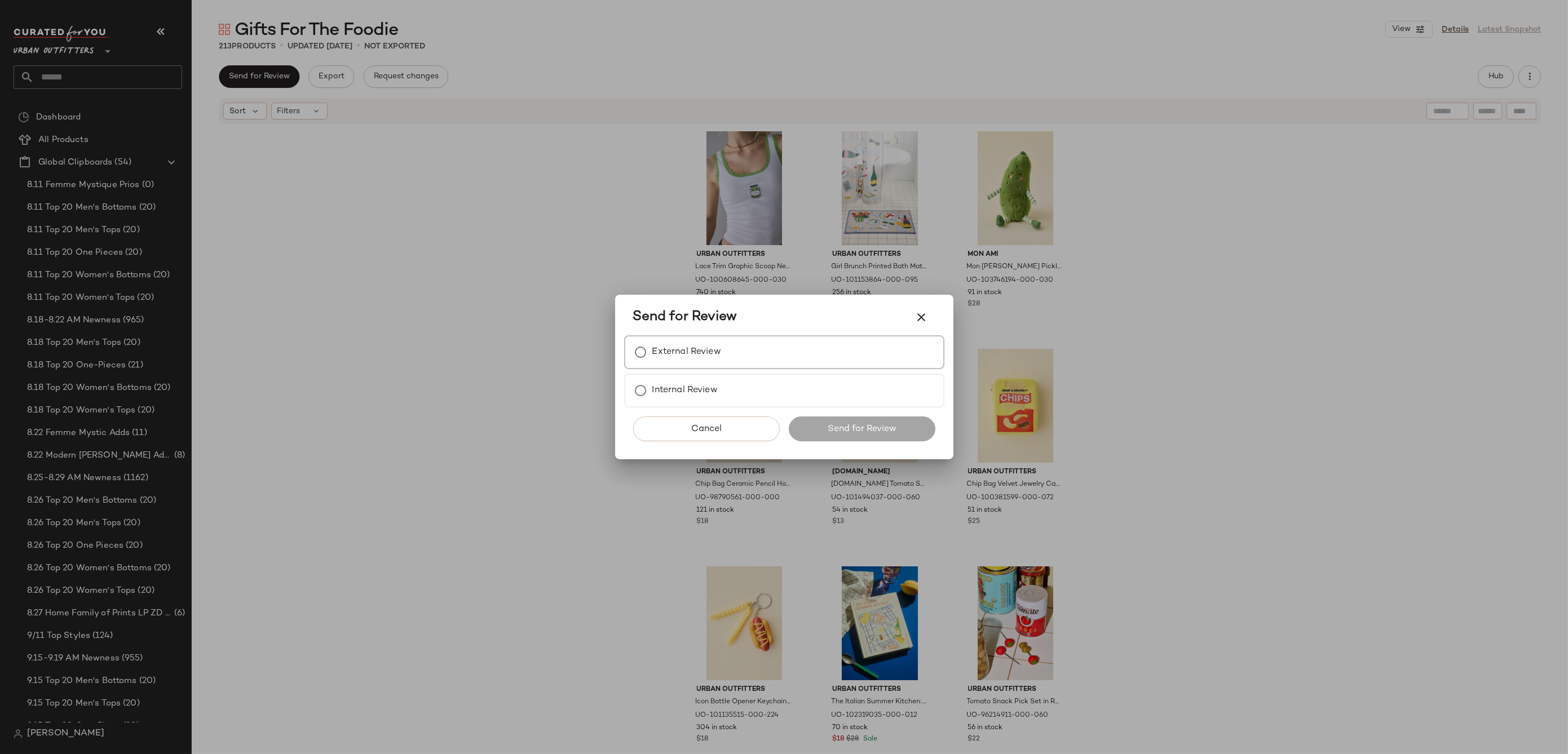
click at [709, 355] on label "External Review" at bounding box center [687, 352] width 69 height 23
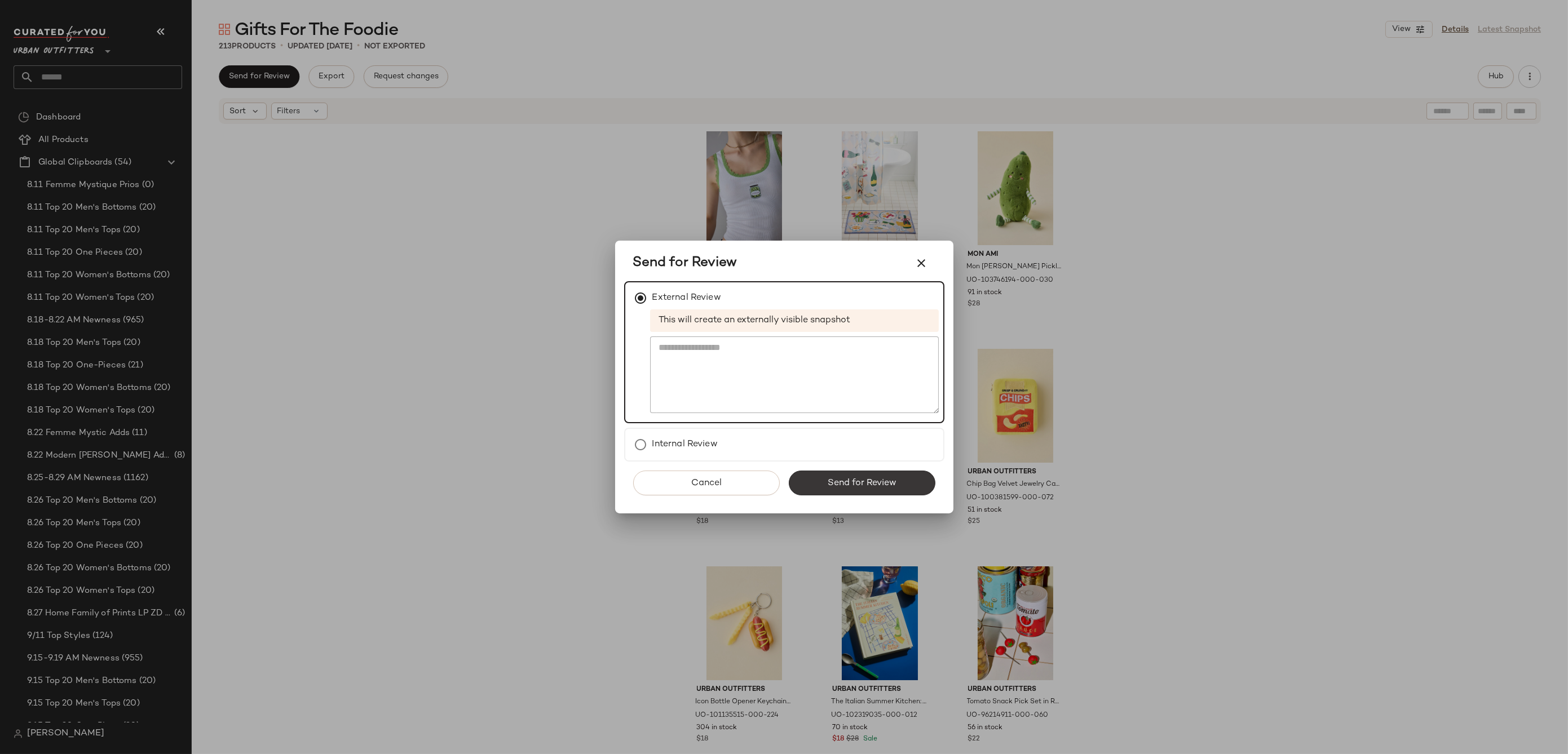
click at [846, 470] on div "Cancel Send for Review" at bounding box center [784, 487] width 320 height 52
click at [872, 473] on button "Send for Review" at bounding box center [862, 483] width 147 height 25
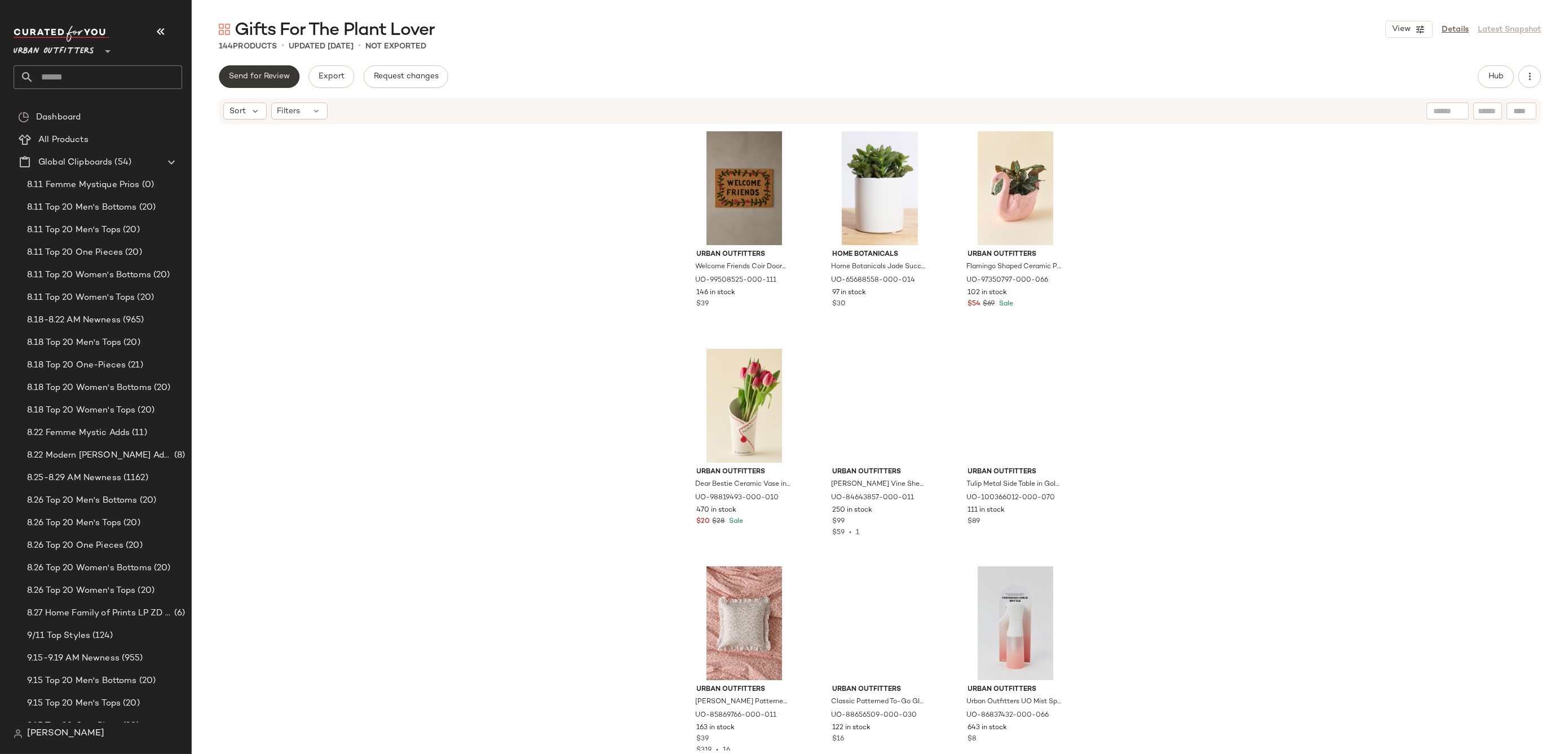
click at [264, 80] on span "Send for Review" at bounding box center [259, 77] width 61 height 9
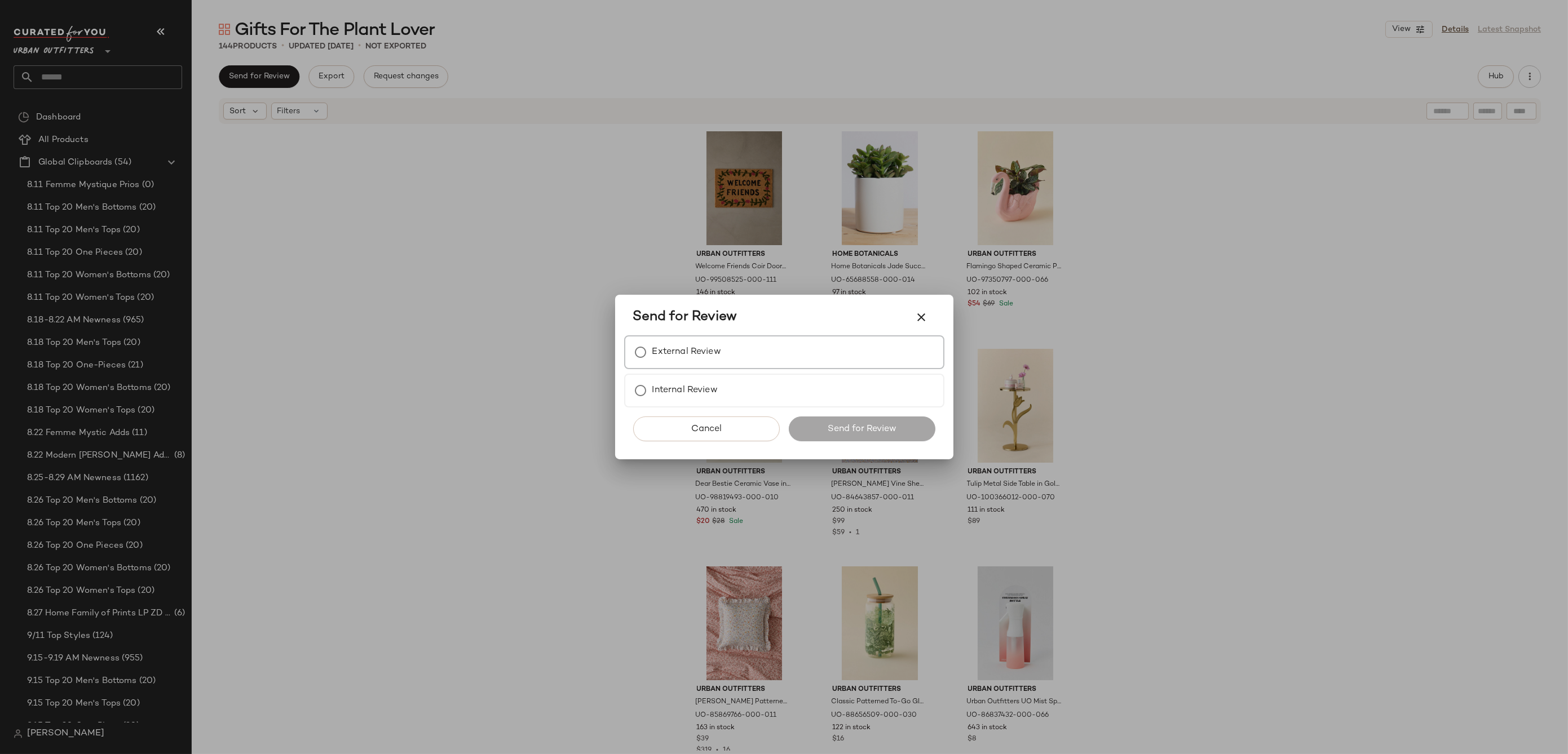
click at [694, 351] on label "External Review" at bounding box center [687, 352] width 69 height 23
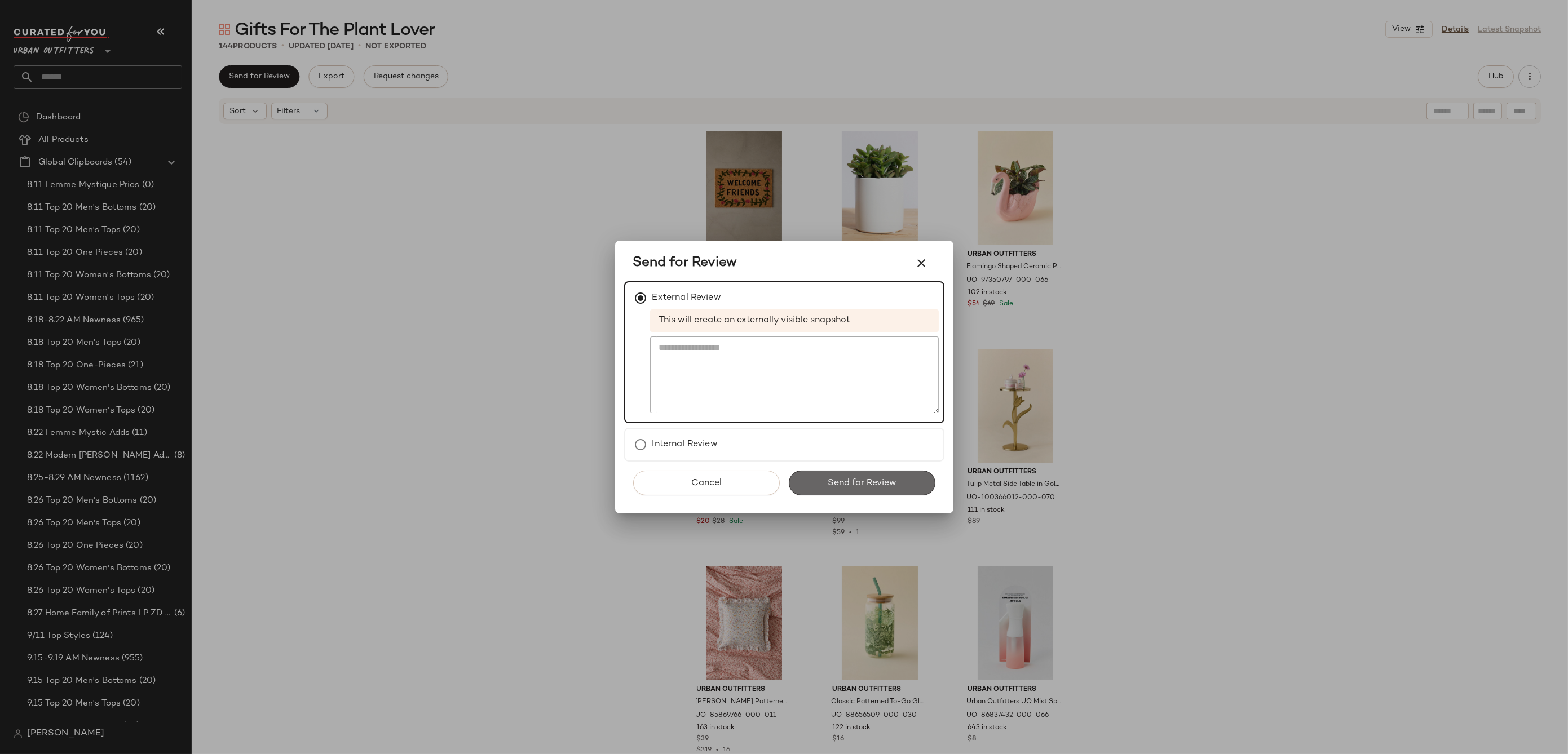
click at [855, 475] on button "Send for Review" at bounding box center [862, 483] width 147 height 25
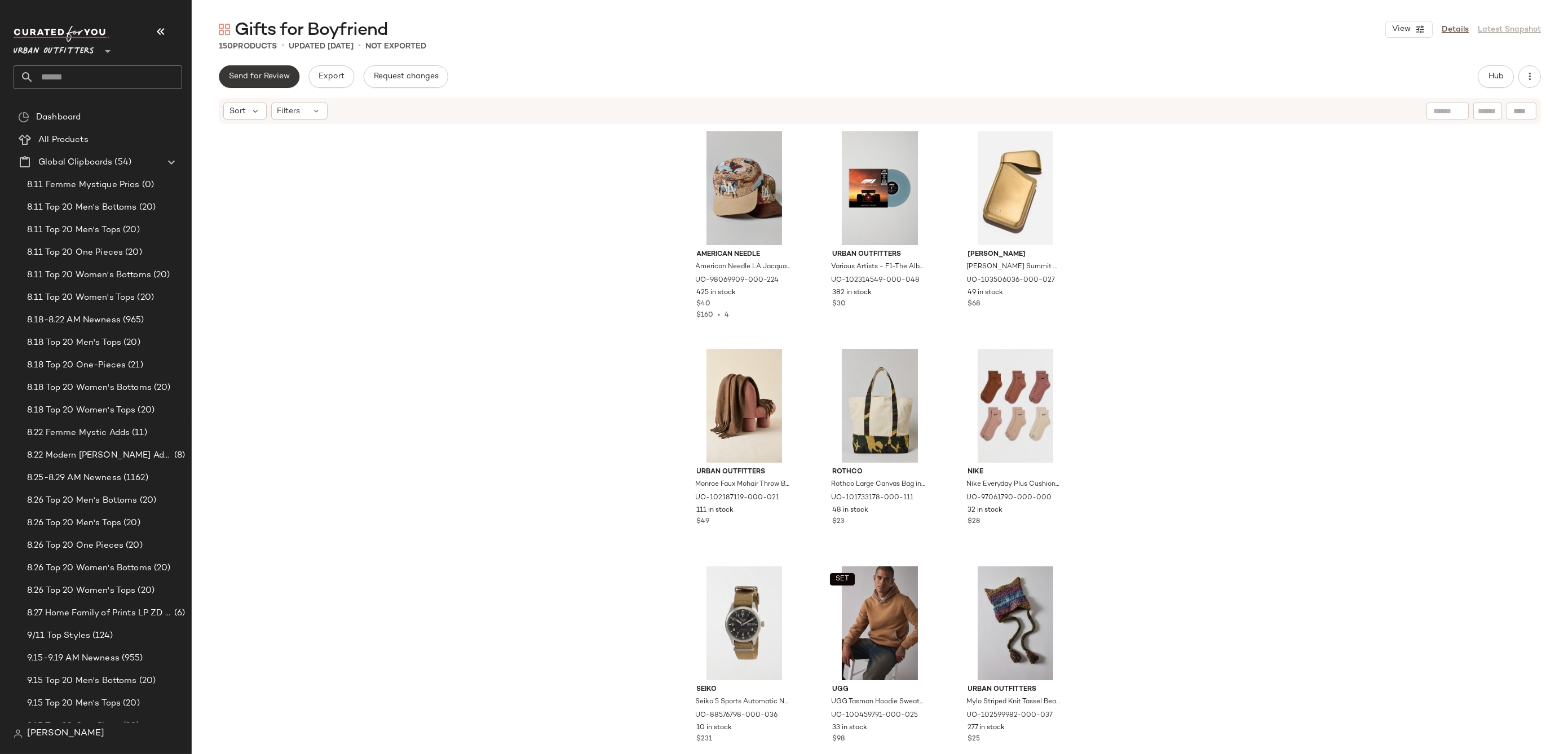
click at [271, 80] on span "Send for Review" at bounding box center [259, 77] width 61 height 9
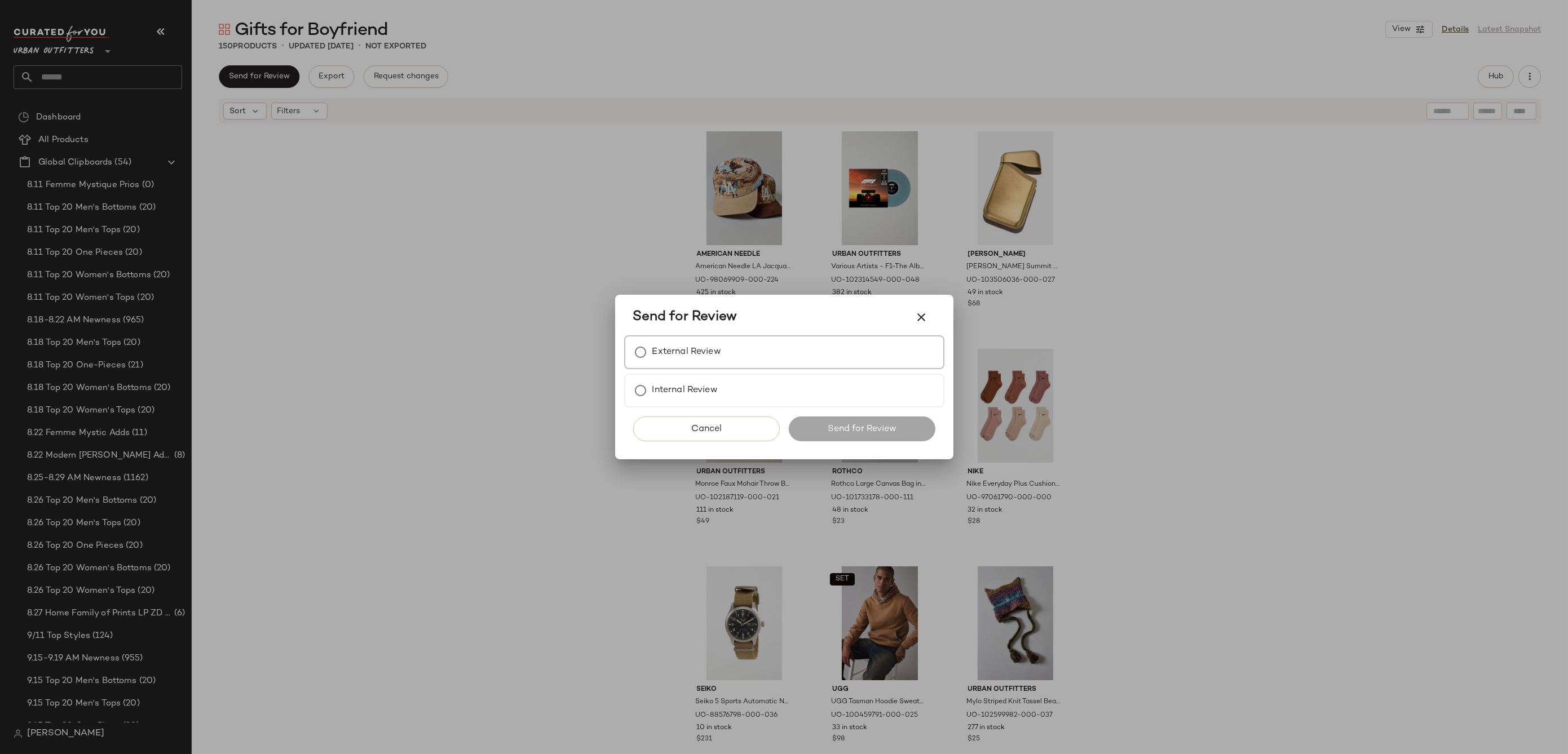
click at [699, 354] on label "External Review" at bounding box center [687, 352] width 69 height 23
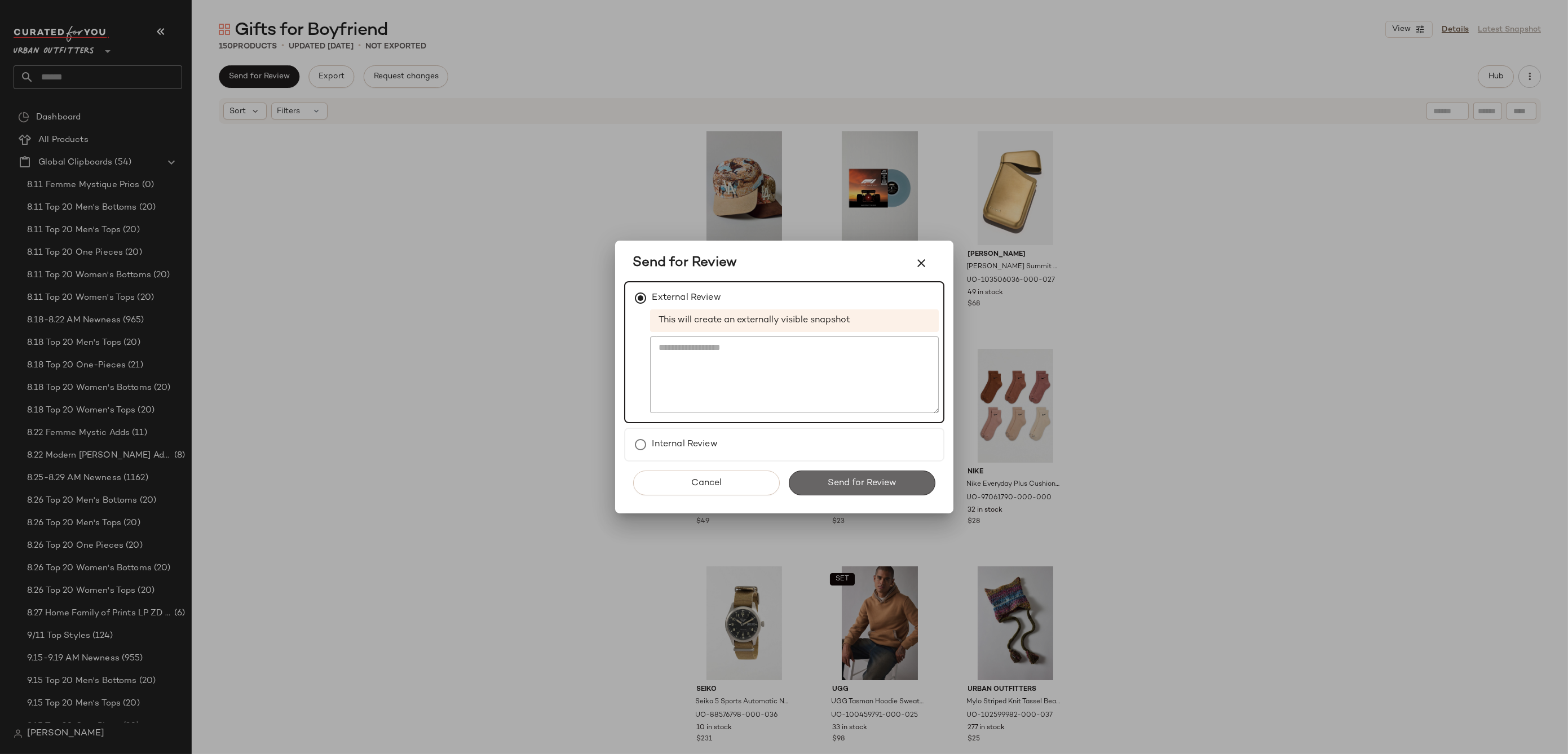
click at [853, 481] on span "Send for Review" at bounding box center [862, 483] width 69 height 11
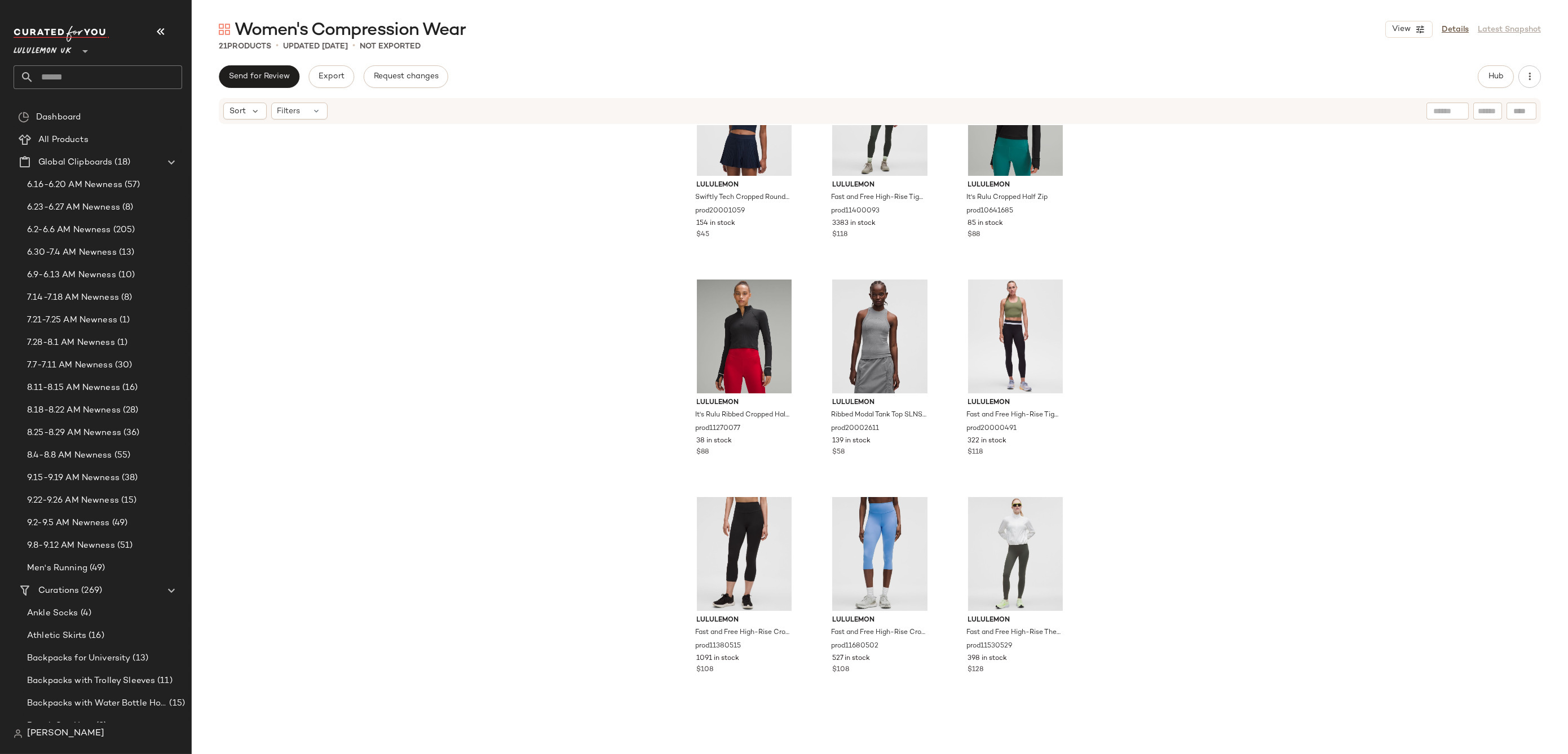
scroll to position [514, 0]
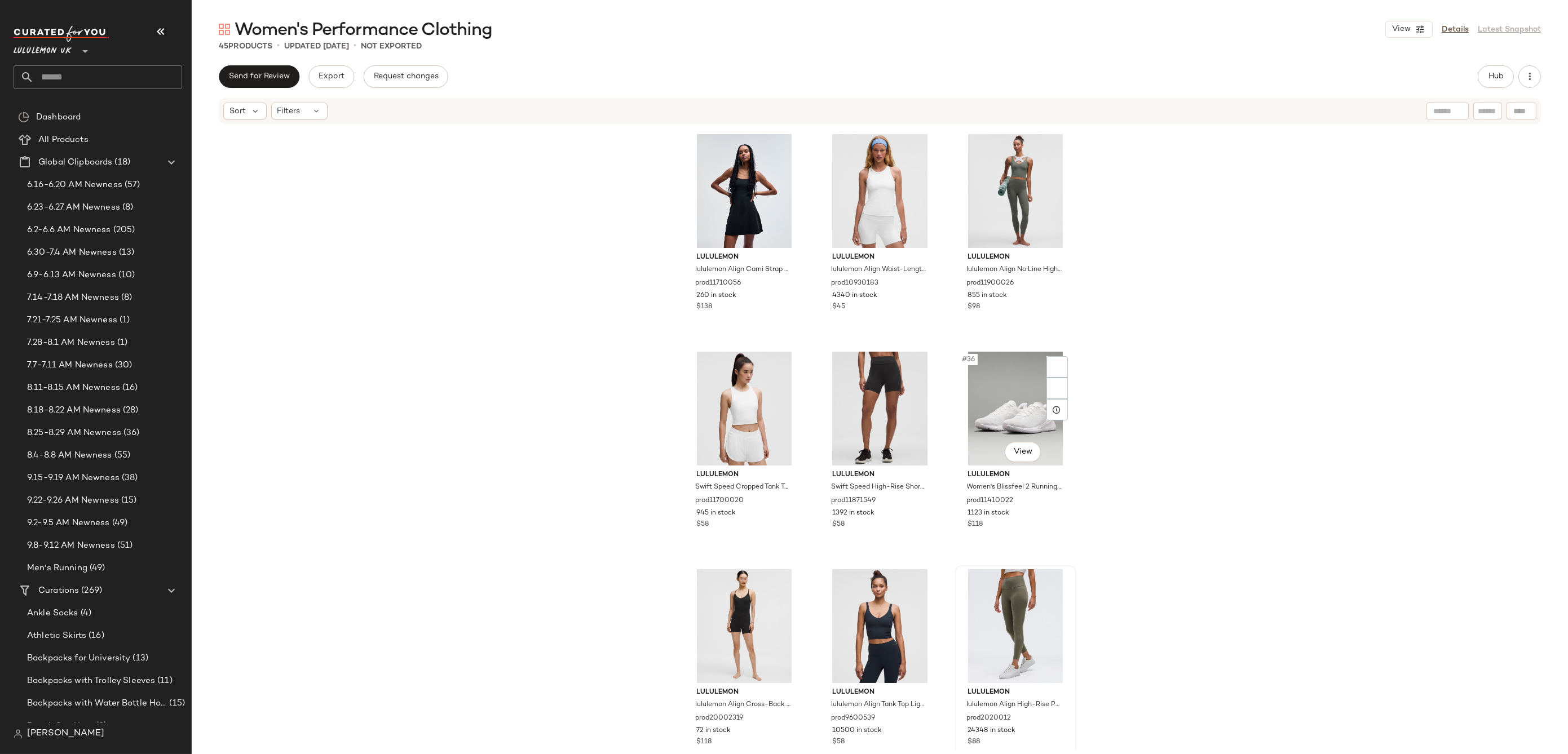
scroll to position [2640, 0]
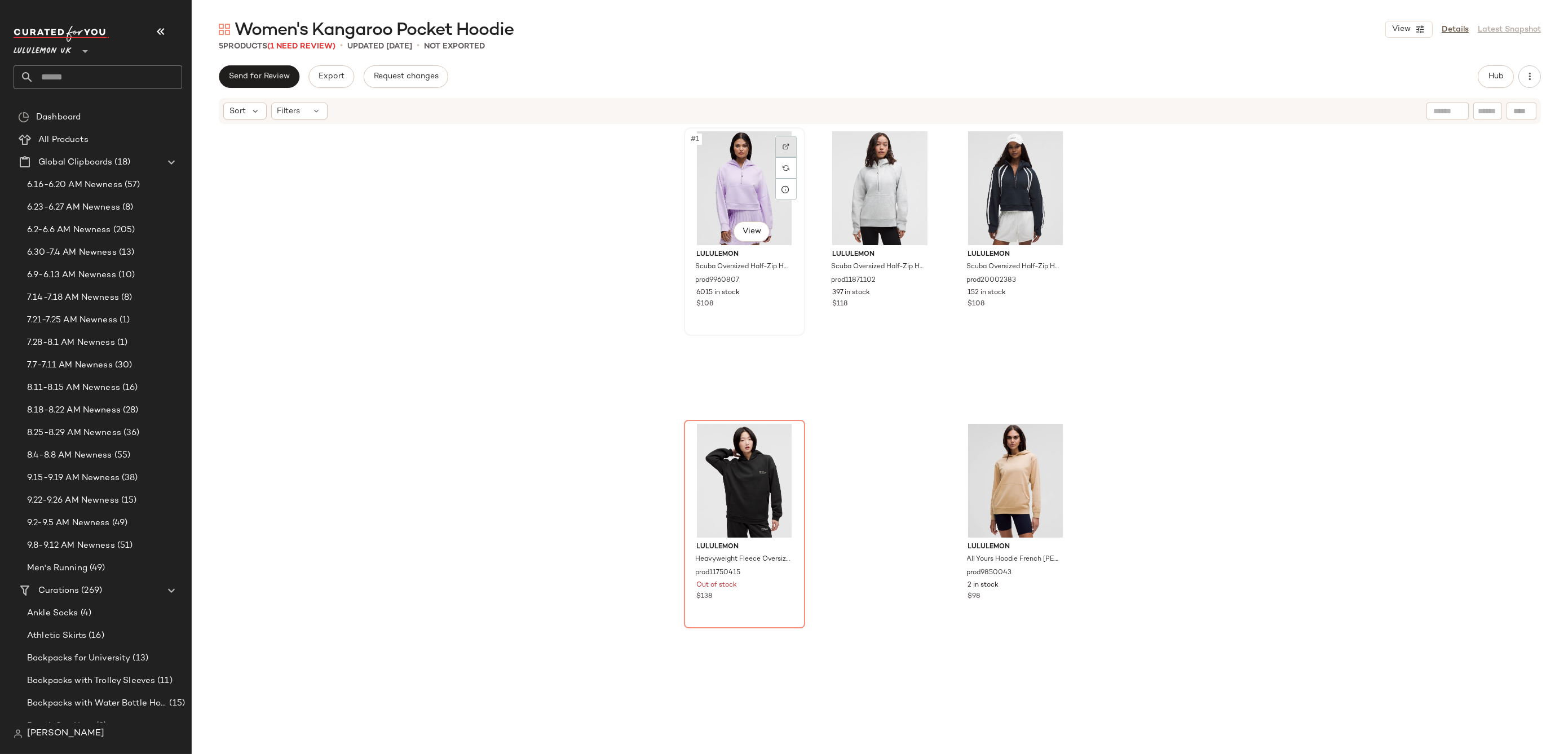
click at [785, 149] on img at bounding box center [786, 146] width 7 height 7
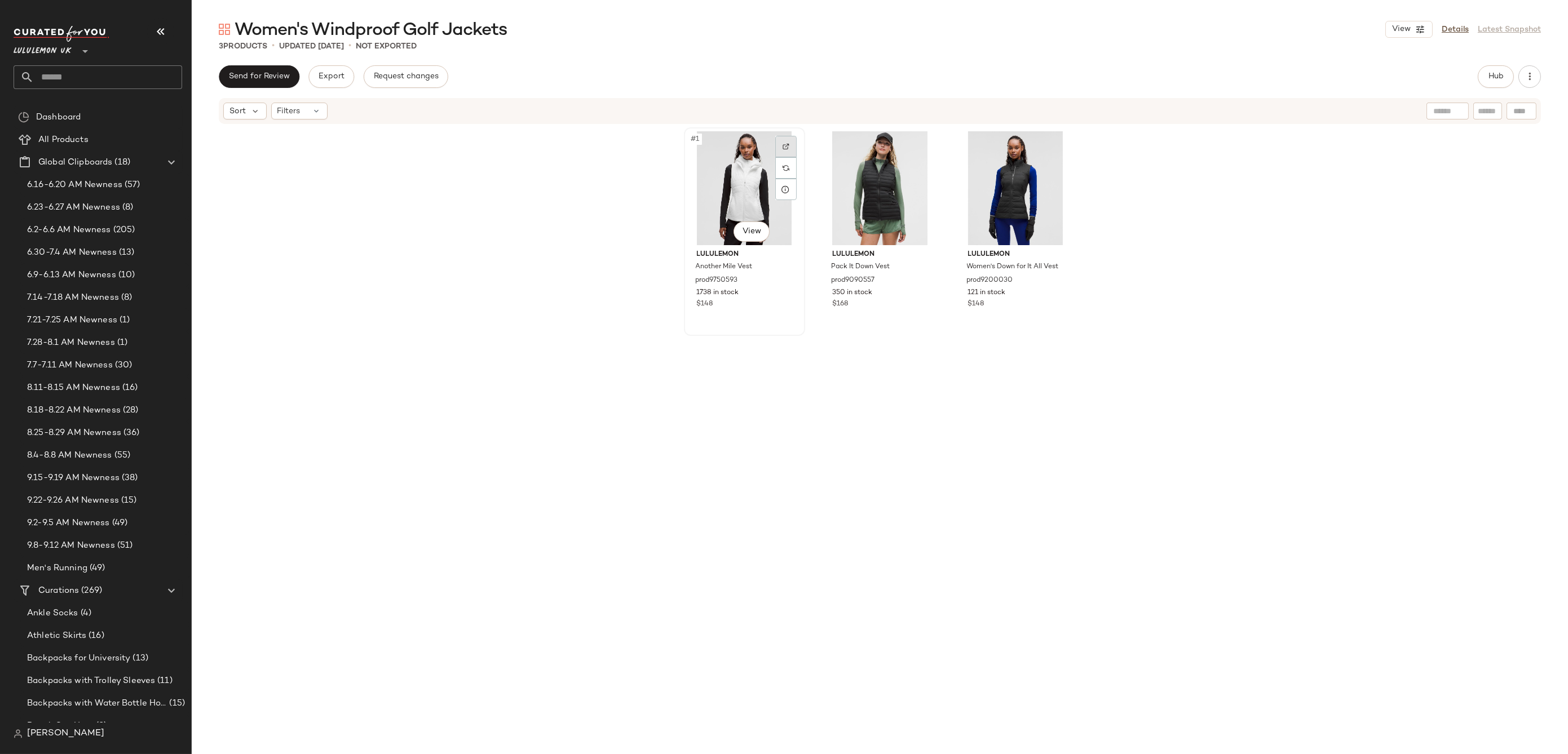
click at [788, 146] on div at bounding box center [786, 146] width 21 height 21
